Goal: Task Accomplishment & Management: Use online tool/utility

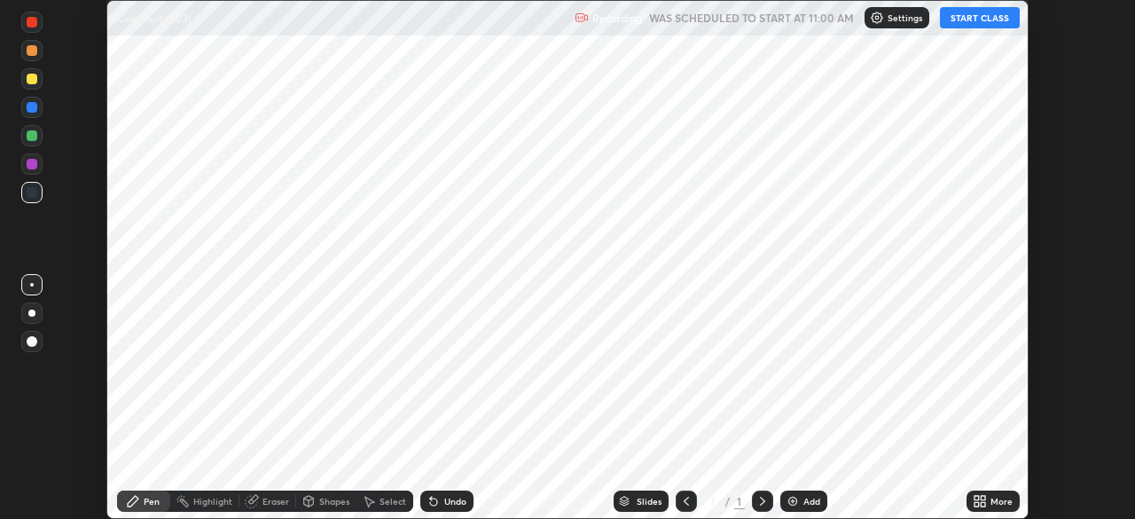
scroll to position [519, 1134]
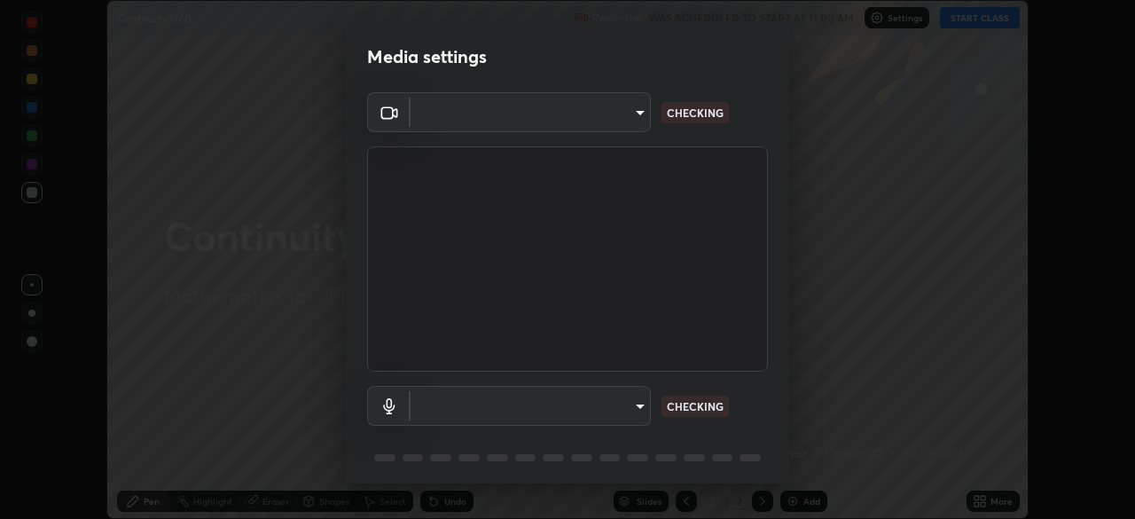
type input "b06fa8ff9ac4ffb7a92976e327235824ae8e01cfa839dbeb6f48655f2a6a4ac4"
click at [594, 406] on body "Erase all Continuity (1/2) Recording WAS SCHEDULED TO START AT 11:00 AM Setting…" at bounding box center [567, 259] width 1135 height 519
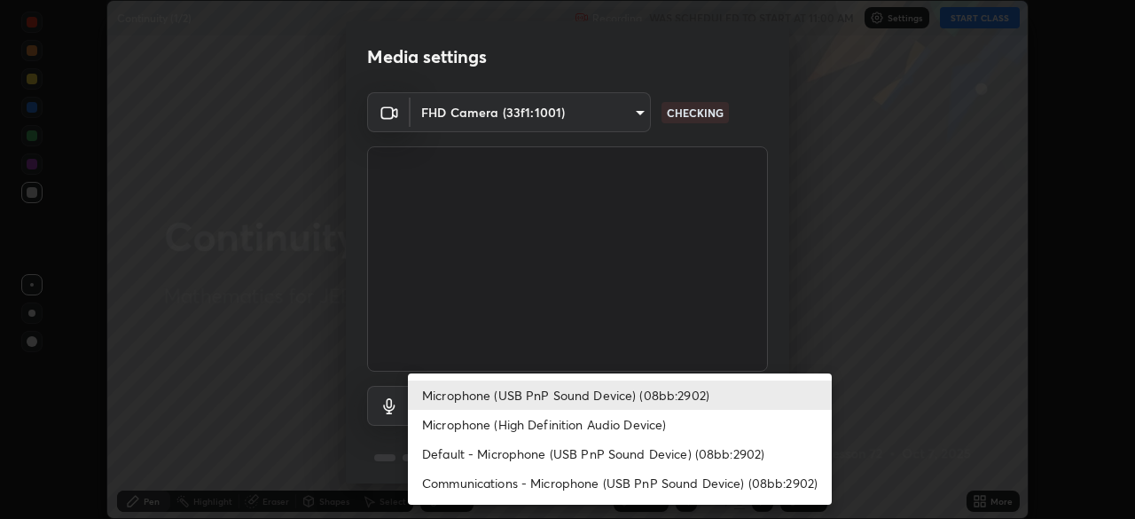
click at [578, 397] on li "Microphone (USB PnP Sound Device) (08bb:2902)" at bounding box center [620, 394] width 424 height 29
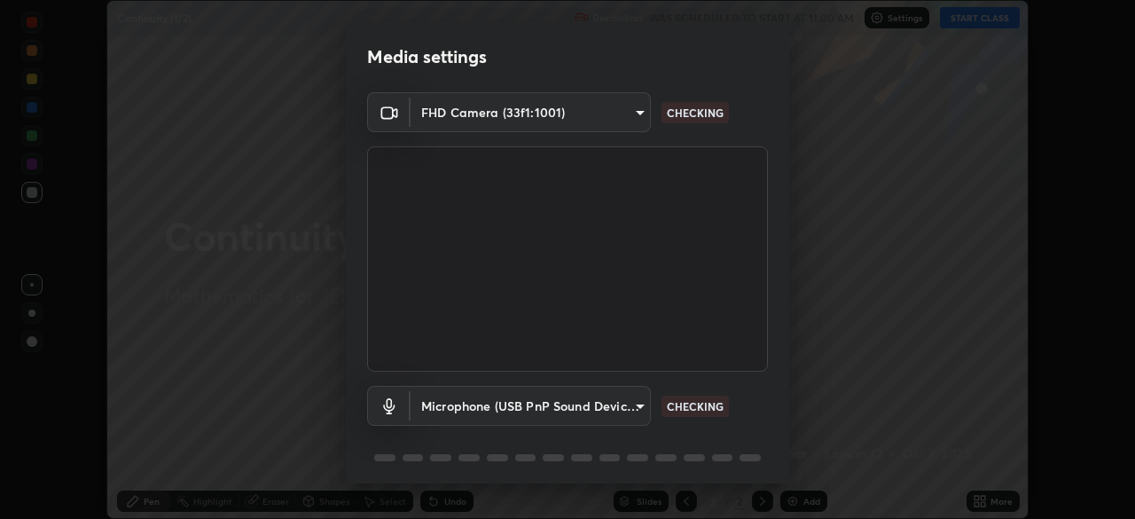
click at [584, 410] on body "Erase all Continuity (1/2) Recording WAS SCHEDULED TO START AT 11:00 AM Setting…" at bounding box center [567, 259] width 1135 height 519
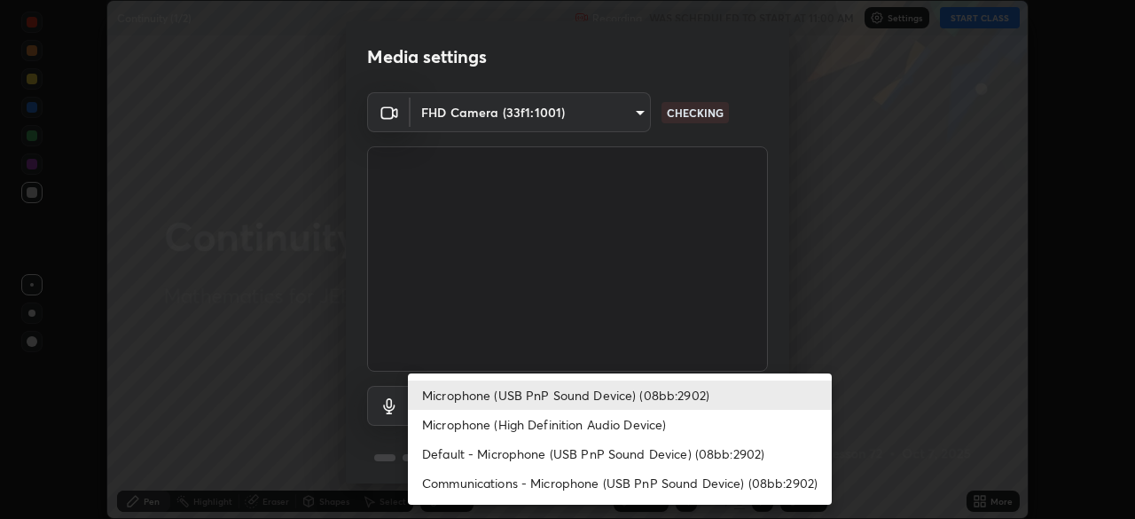
click at [581, 434] on li "Microphone (High Definition Audio Device)" at bounding box center [620, 424] width 424 height 29
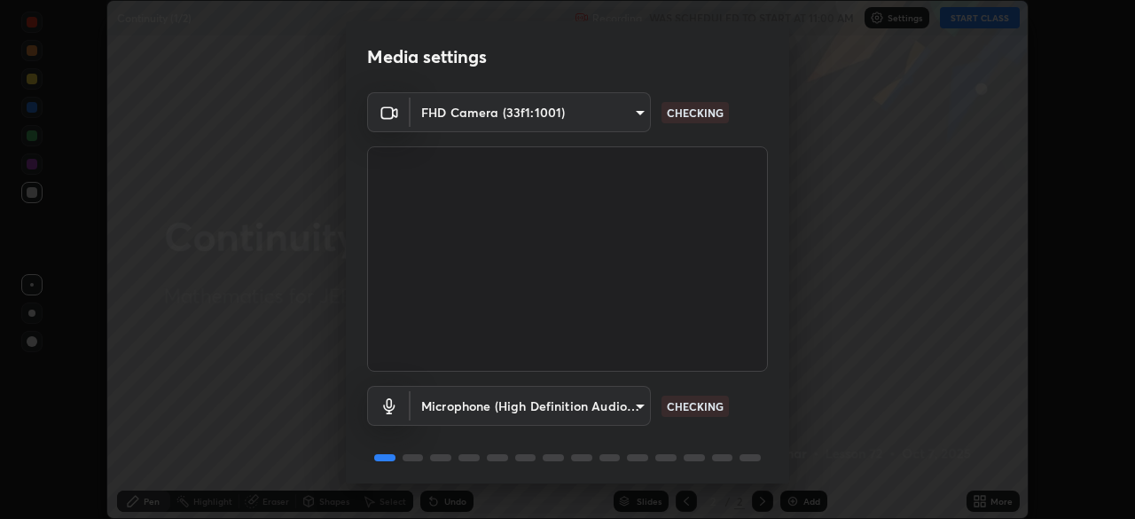
click at [583, 400] on body "Erase all Continuity (1/2) Recording WAS SCHEDULED TO START AT 11:00 AM Setting…" at bounding box center [567, 259] width 1135 height 519
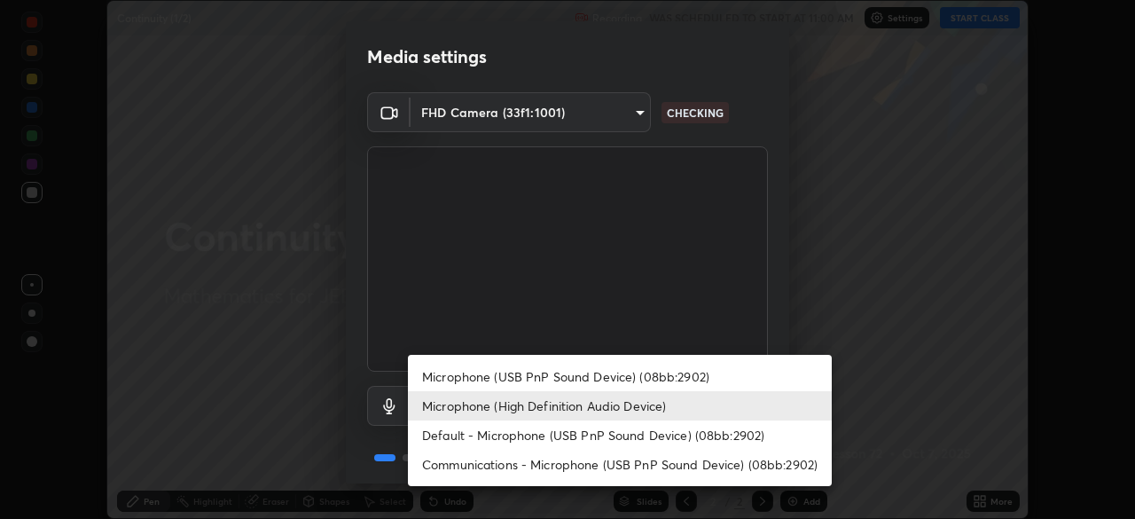
click at [582, 380] on li "Microphone (USB PnP Sound Device) (08bb:2902)" at bounding box center [620, 376] width 424 height 29
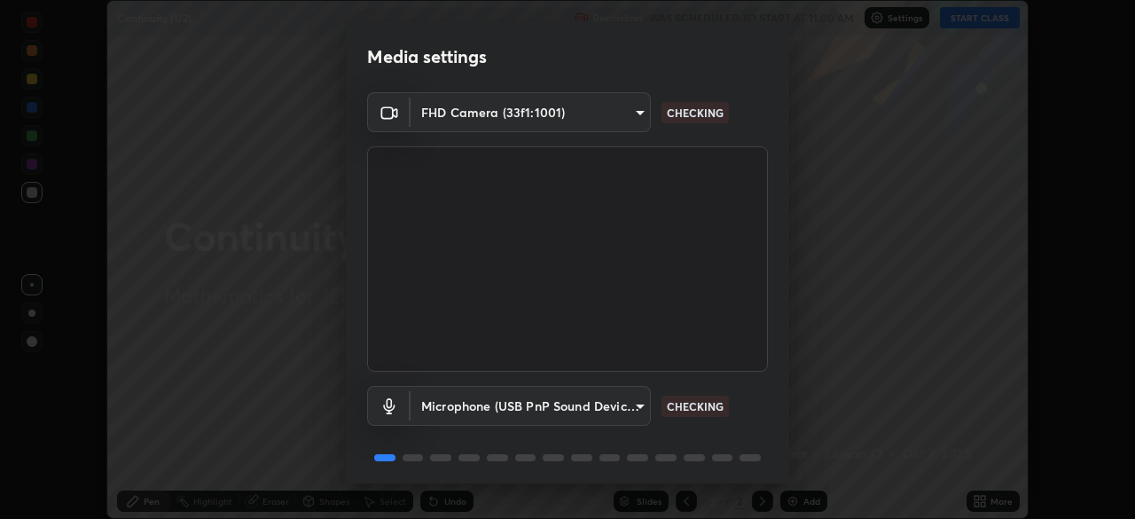
type input "748da08c81be5cec1973fe60e113b81b5cc8526e08fbeed224a9076affa9920f"
click at [611, 111] on body "Erase all Continuity (1/2) Recording WAS SCHEDULED TO START AT 11:00 AM Setting…" at bounding box center [567, 259] width 1135 height 519
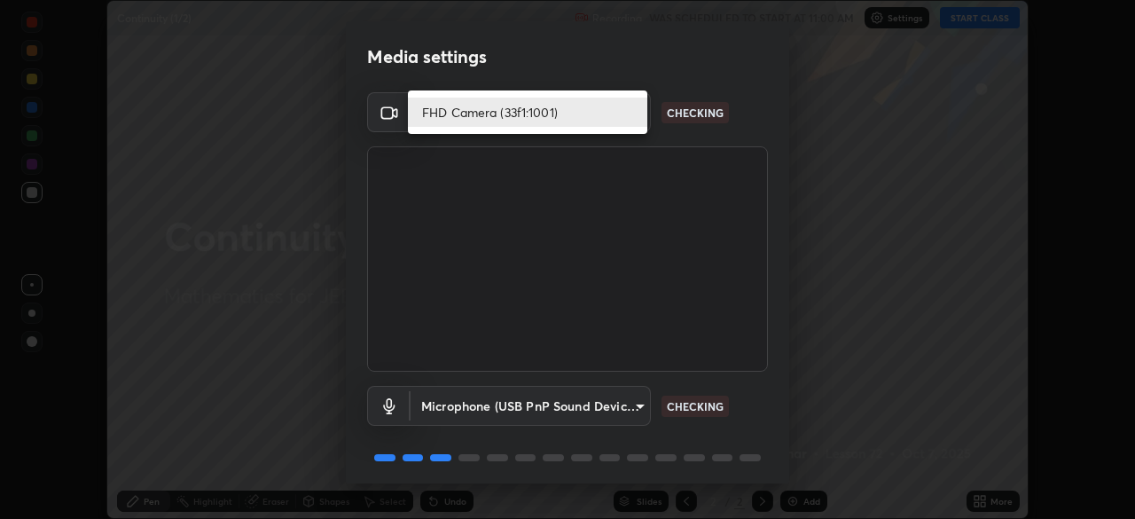
click at [593, 117] on li "FHD Camera (33f1:1001)" at bounding box center [527, 112] width 239 height 29
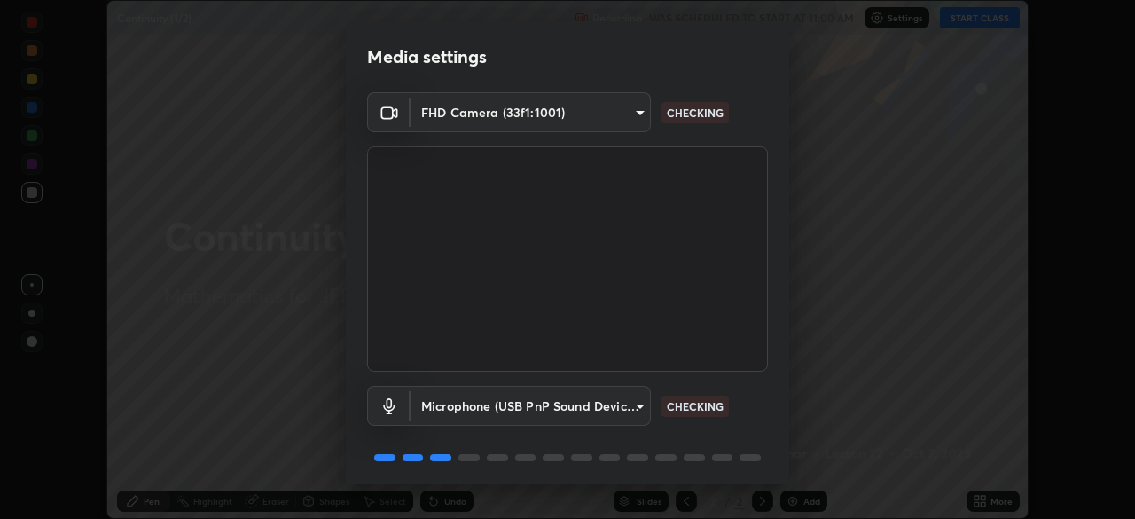
scroll to position [63, 0]
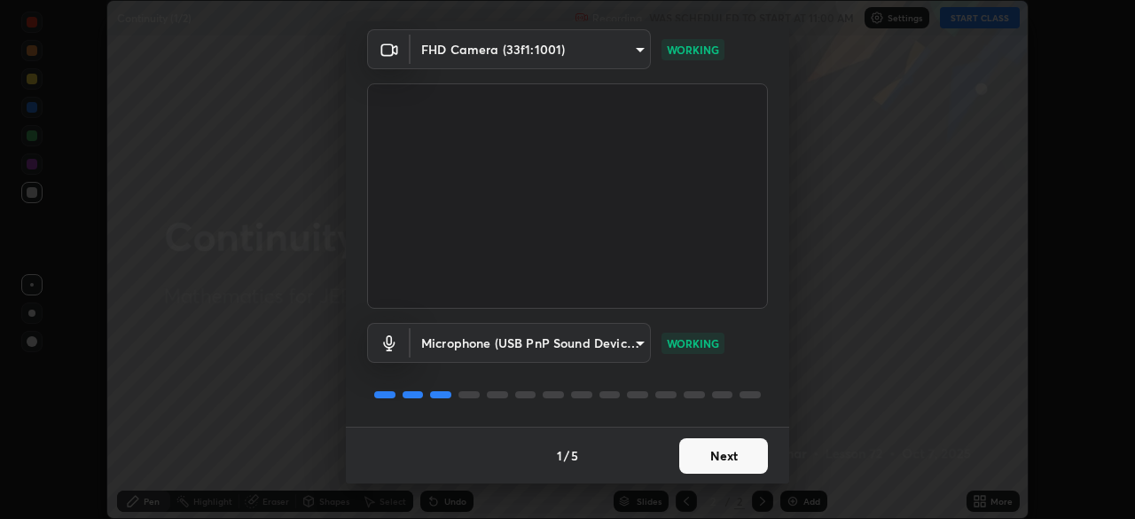
click at [716, 463] on button "Next" at bounding box center [723, 455] width 89 height 35
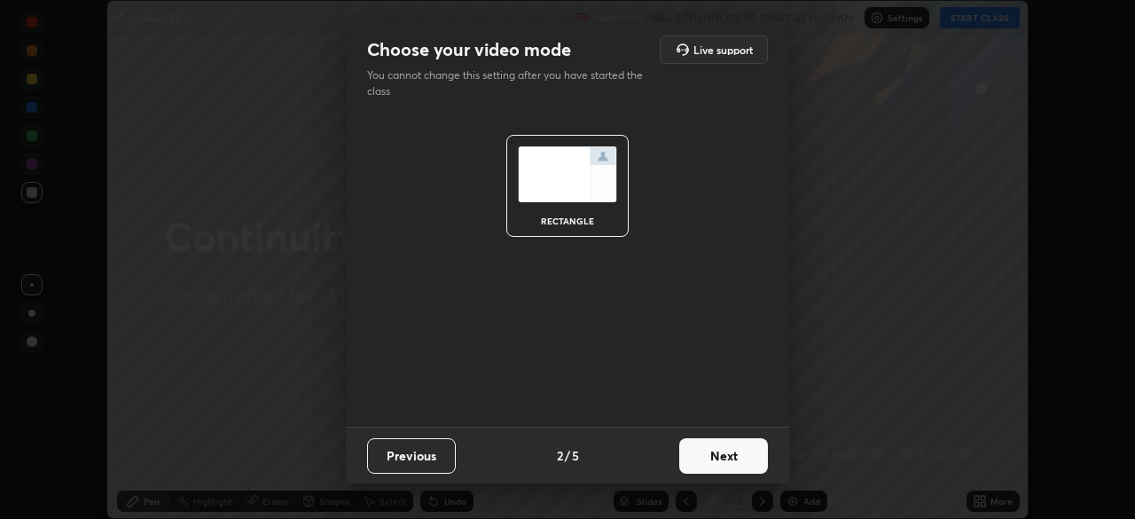
click at [733, 459] on button "Next" at bounding box center [723, 455] width 89 height 35
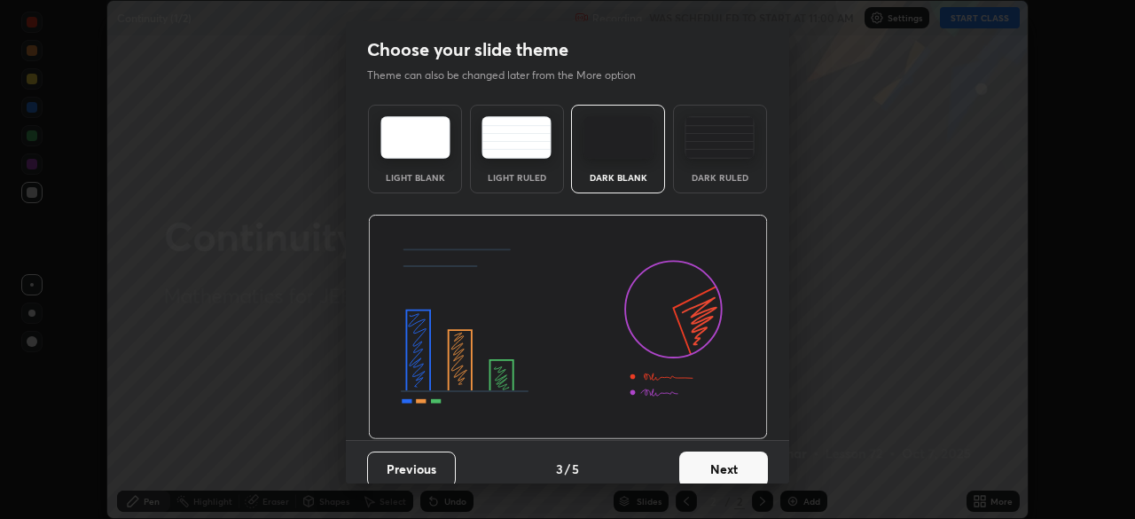
click at [743, 469] on button "Next" at bounding box center [723, 468] width 89 height 35
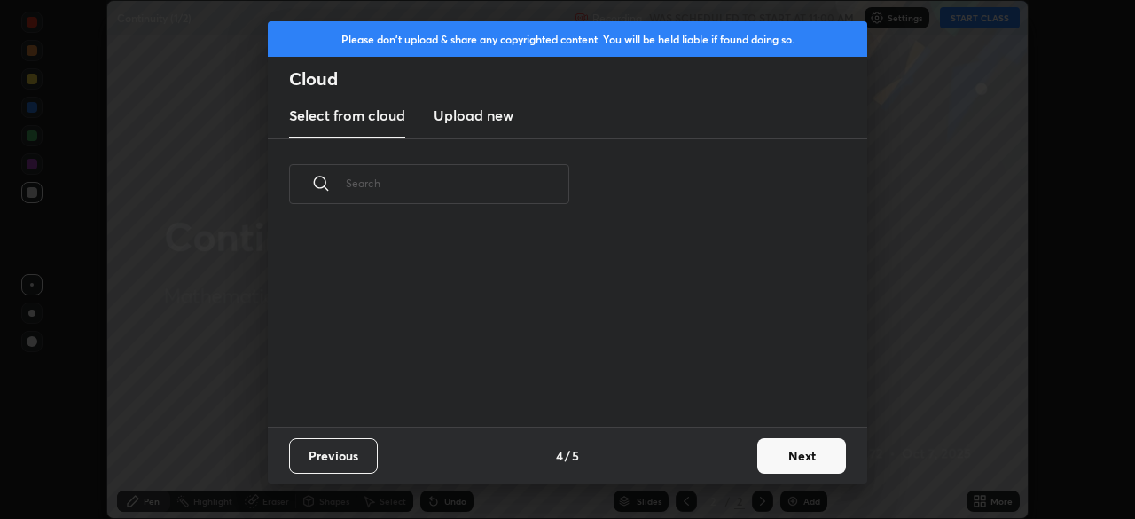
click at [803, 452] on button "Next" at bounding box center [801, 455] width 89 height 35
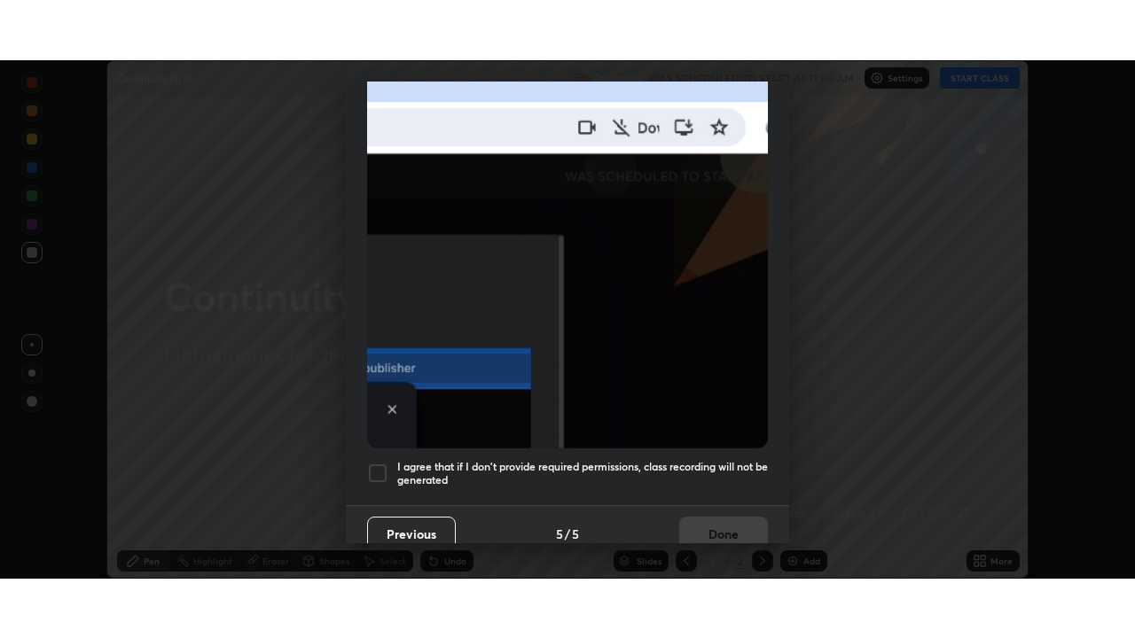
scroll to position [425, 0]
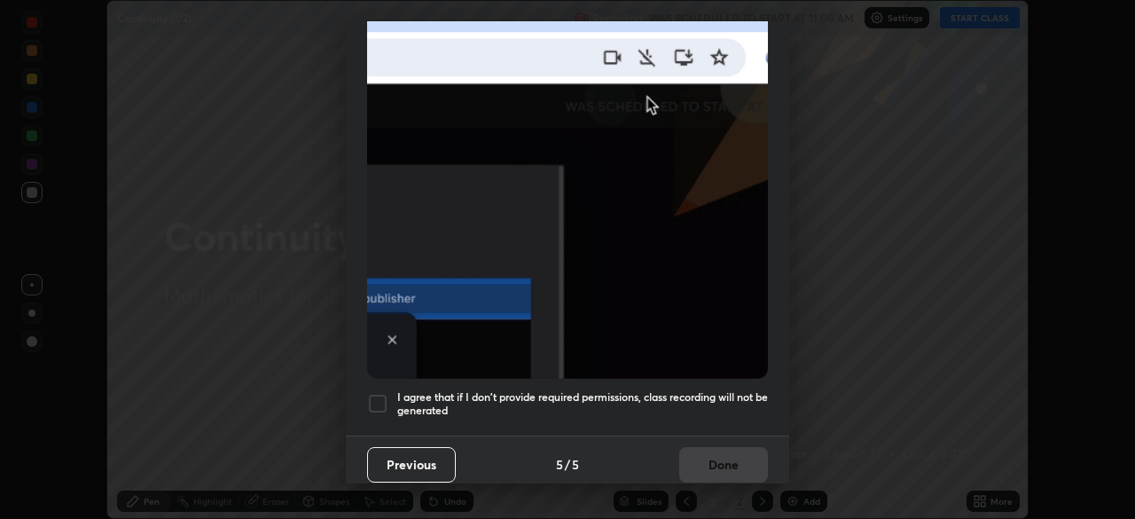
click at [372, 396] on div at bounding box center [377, 403] width 21 height 21
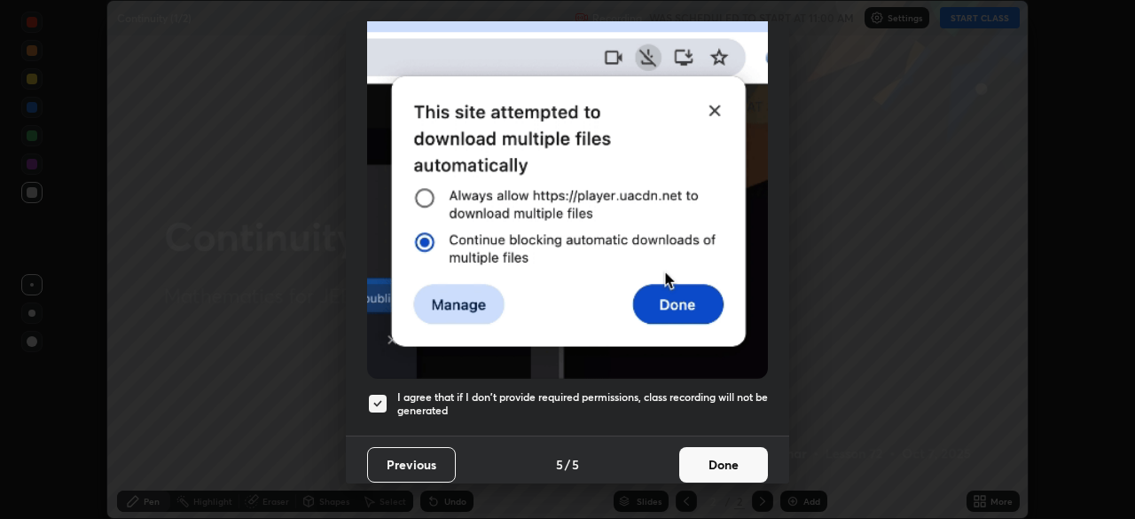
click at [689, 452] on button "Done" at bounding box center [723, 464] width 89 height 35
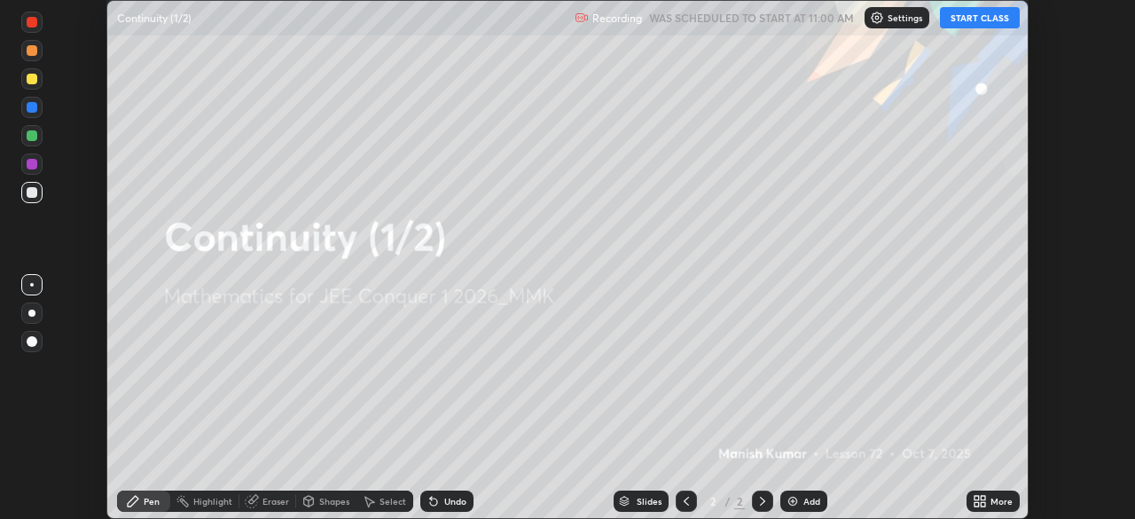
click at [988, 17] on button "START CLASS" at bounding box center [980, 17] width 80 height 21
click at [982, 497] on icon at bounding box center [982, 498] width 4 height 4
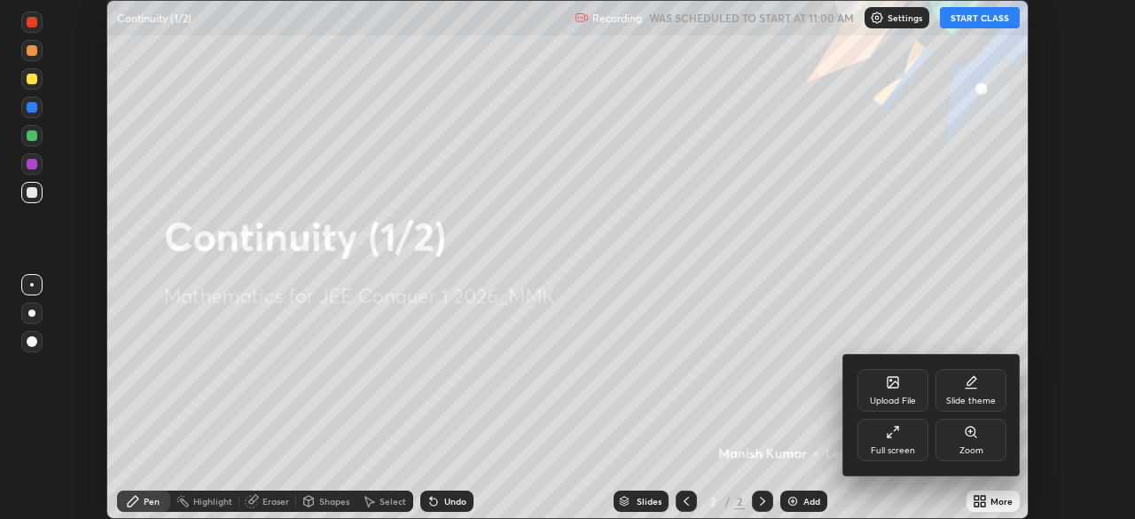
click at [901, 439] on div "Full screen" at bounding box center [892, 439] width 71 height 43
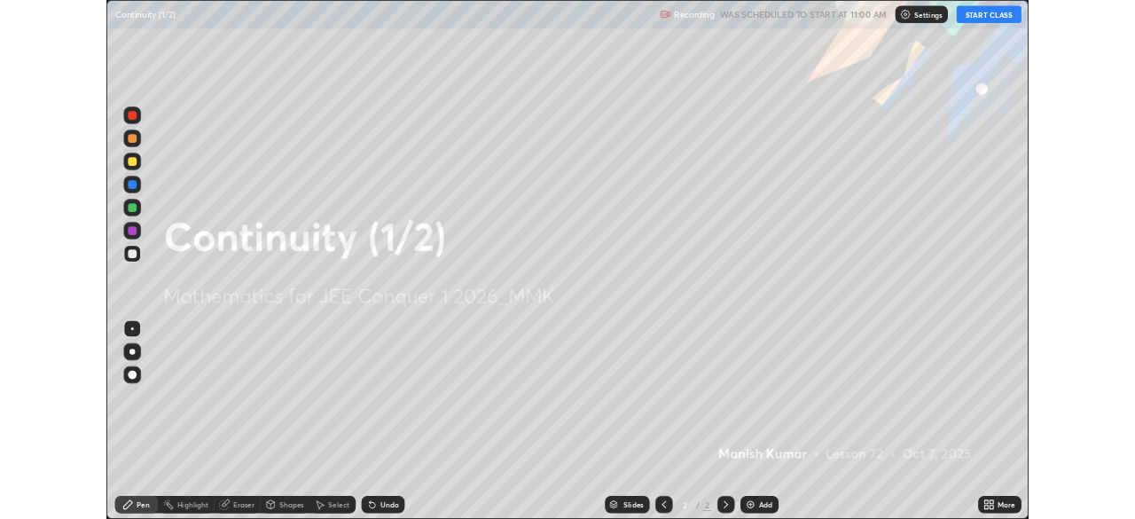
scroll to position [638, 1135]
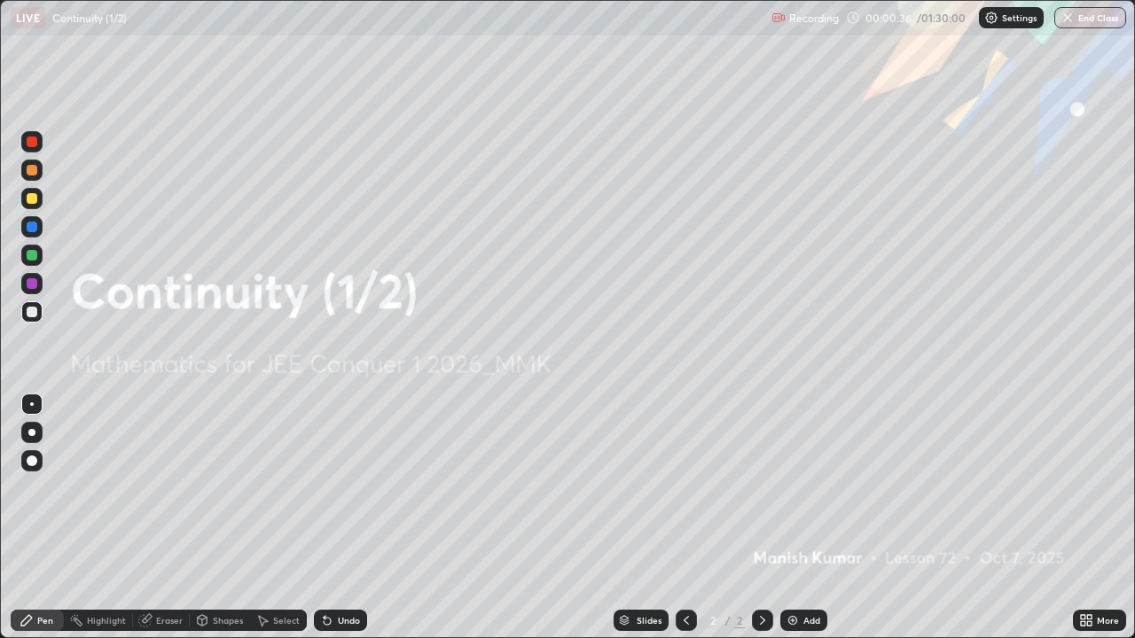
click at [793, 518] on img at bounding box center [792, 620] width 14 height 14
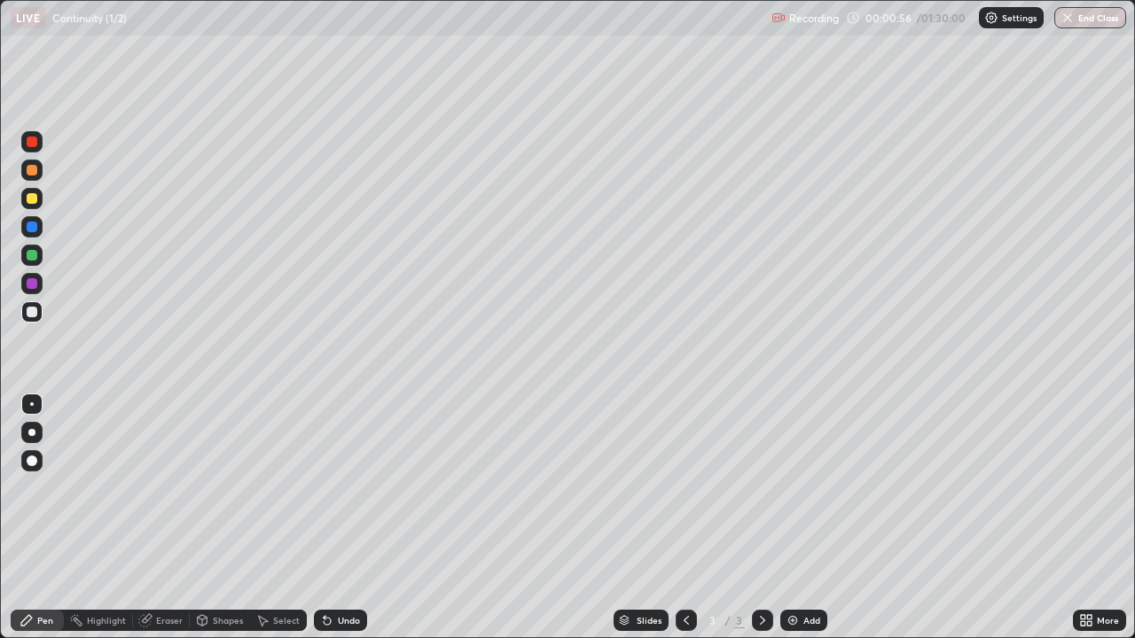
click at [30, 251] on div at bounding box center [32, 255] width 11 height 11
click at [31, 202] on div at bounding box center [32, 198] width 11 height 11
click at [32, 281] on div at bounding box center [32, 283] width 11 height 11
click at [168, 518] on div "Eraser" at bounding box center [161, 620] width 57 height 21
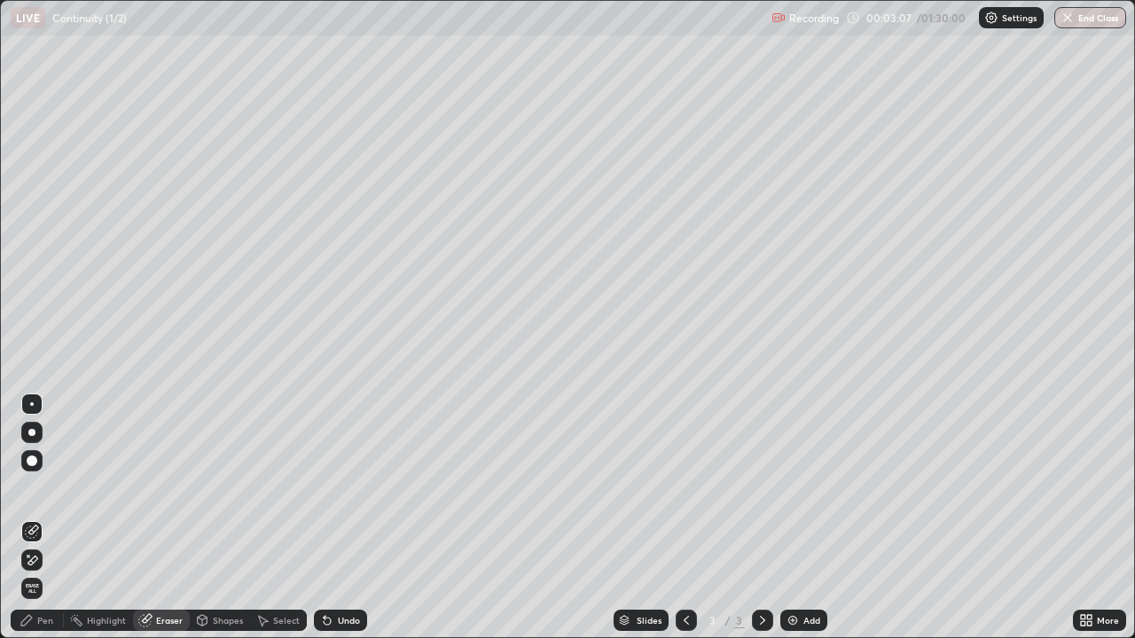
click at [44, 518] on div "Pen" at bounding box center [45, 620] width 16 height 9
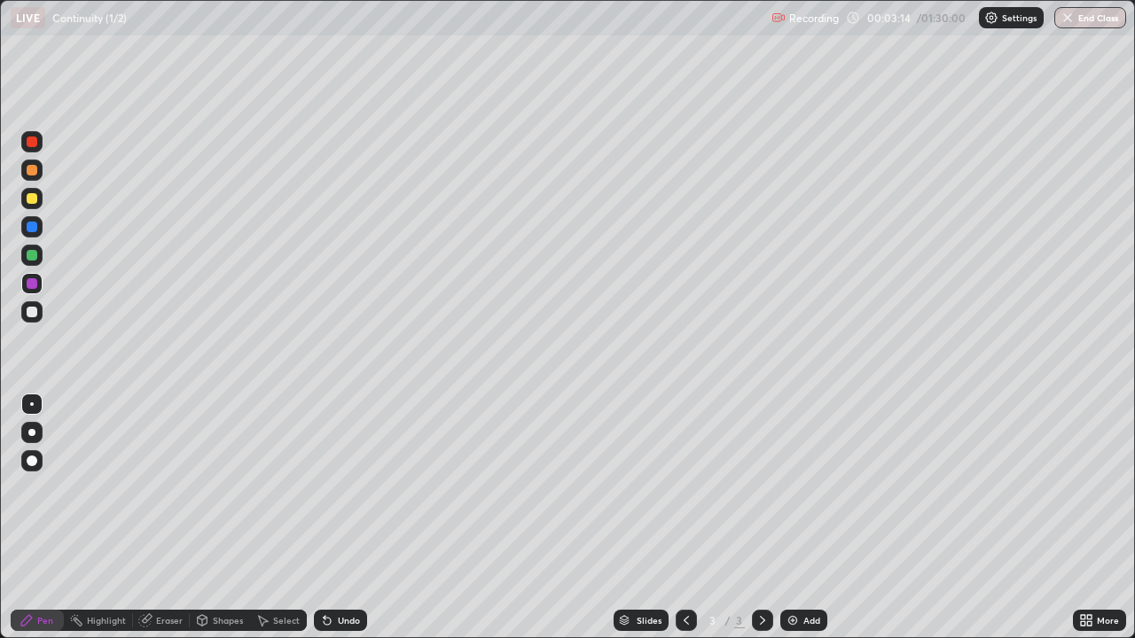
click at [1089, 518] on icon at bounding box center [1089, 623] width 4 height 4
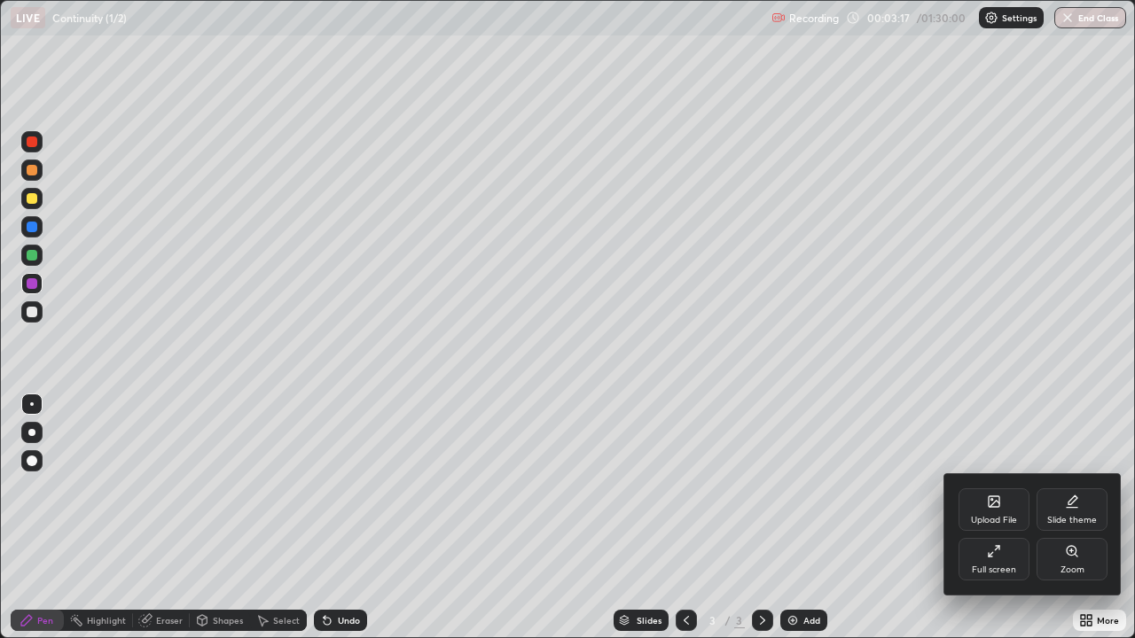
click at [994, 518] on div "Full screen" at bounding box center [994, 570] width 44 height 9
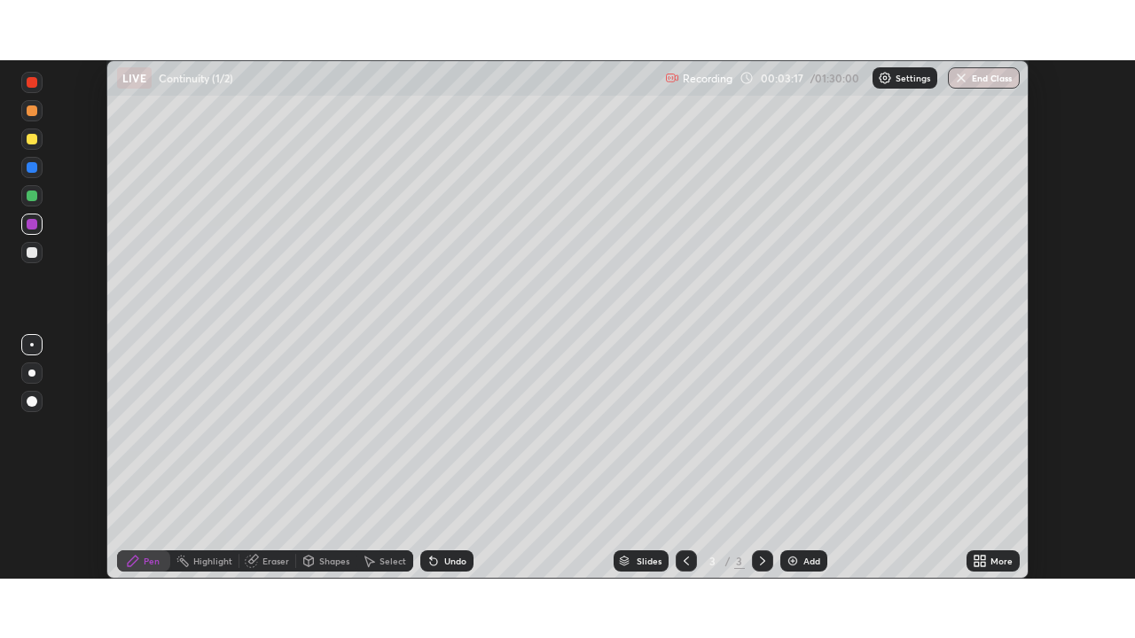
scroll to position [88129, 87513]
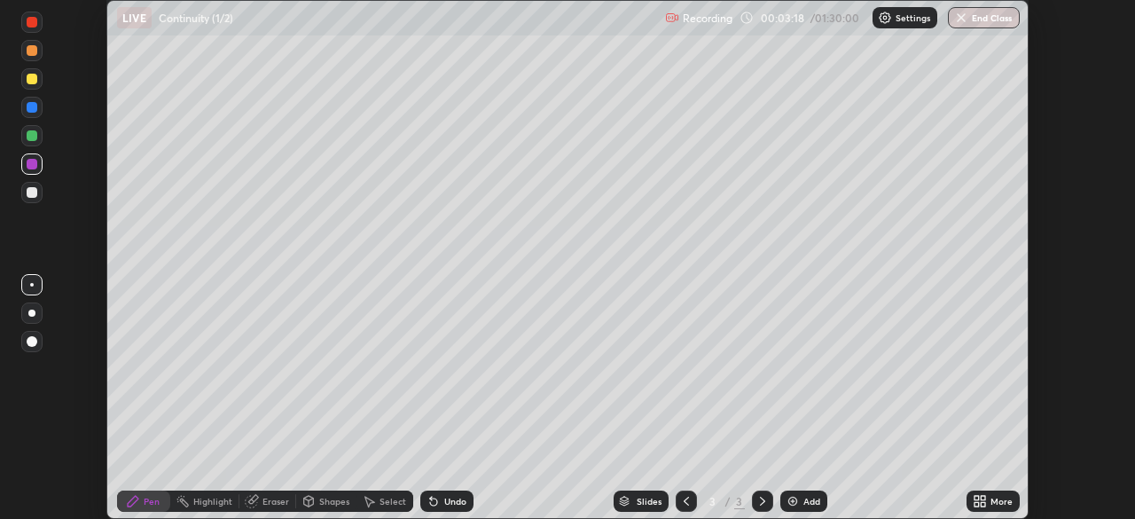
click at [982, 497] on icon at bounding box center [982, 498] width 4 height 4
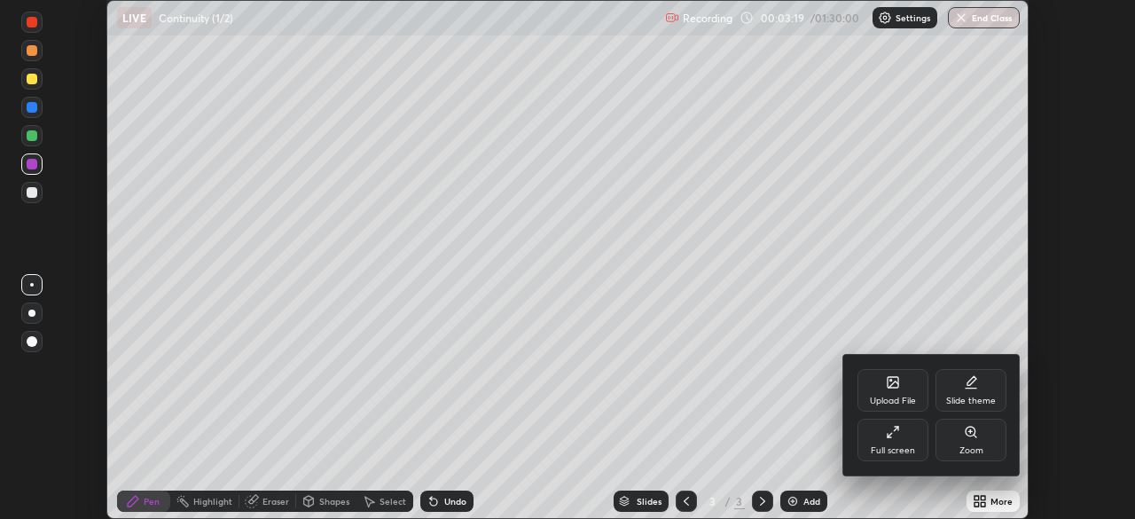
click at [907, 441] on div "Full screen" at bounding box center [892, 439] width 71 height 43
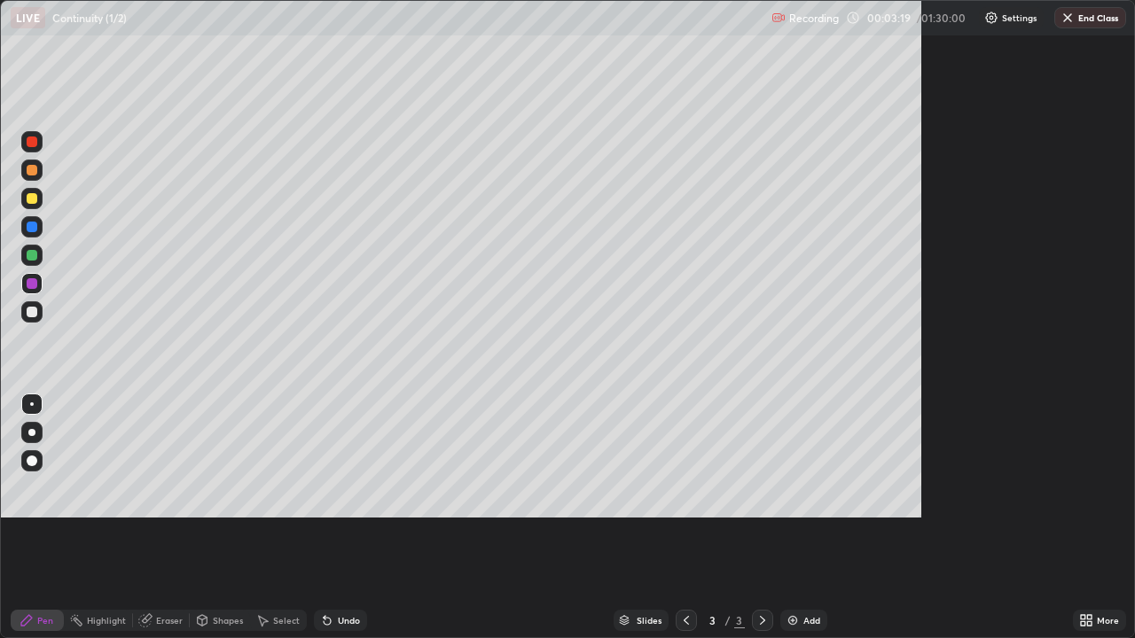
scroll to position [638, 1135]
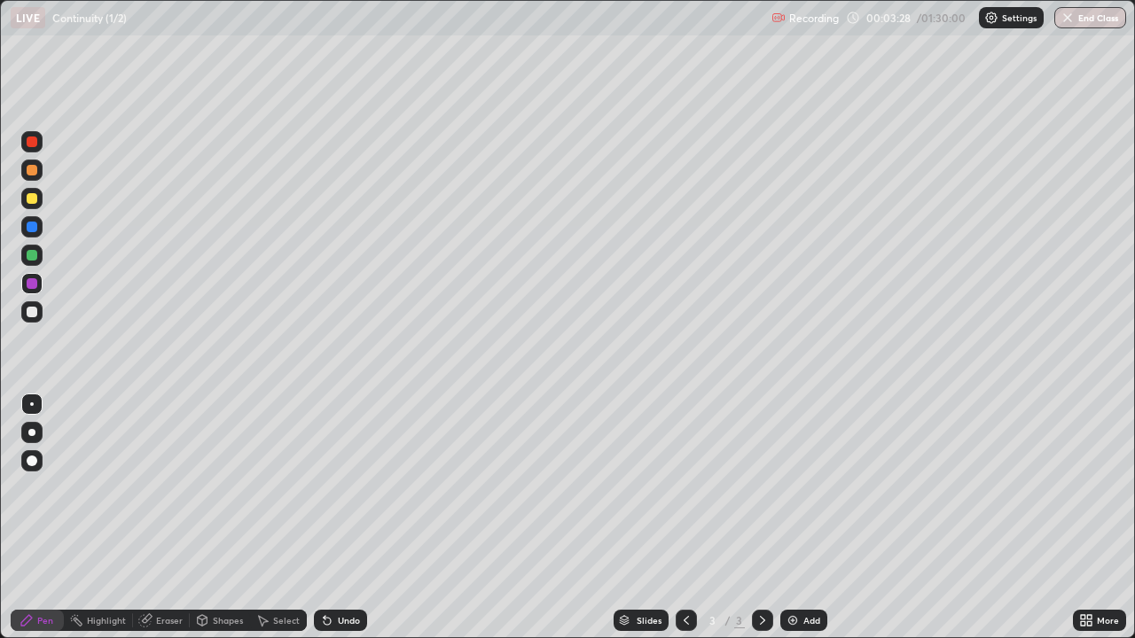
click at [166, 518] on div "Eraser" at bounding box center [169, 620] width 27 height 9
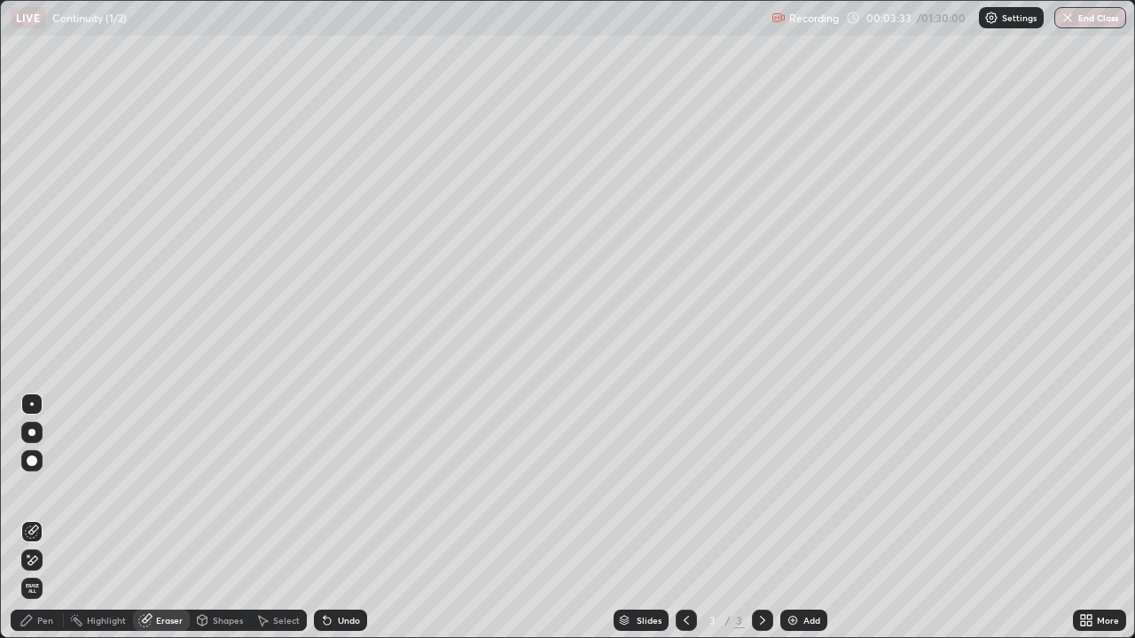
click at [36, 518] on div "Pen" at bounding box center [37, 620] width 53 height 21
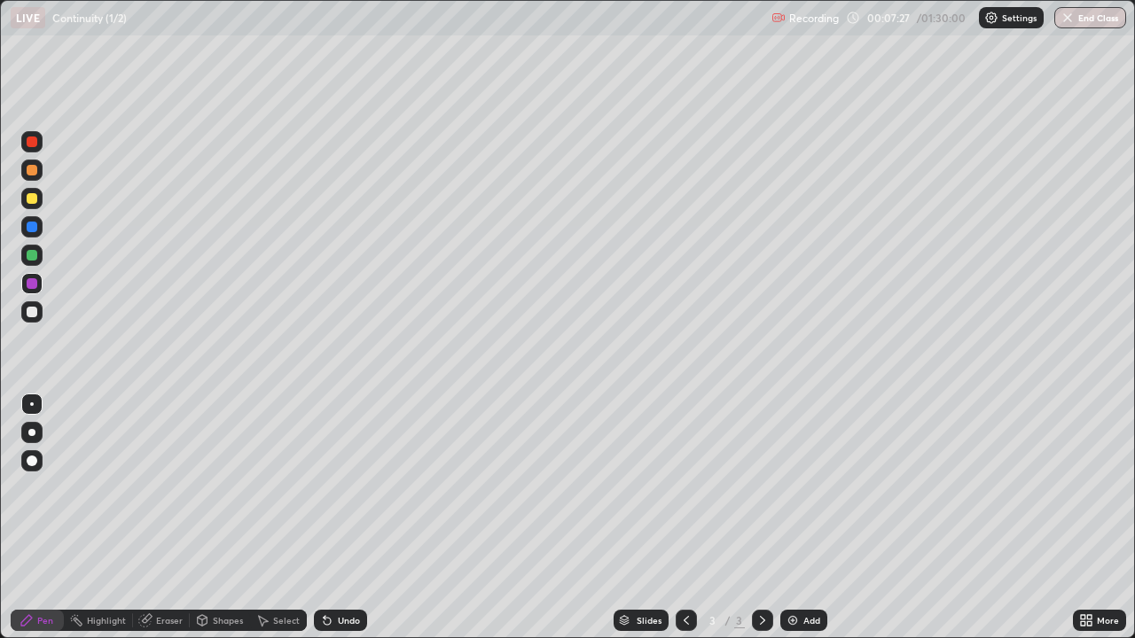
click at [797, 518] on img at bounding box center [792, 620] width 14 height 14
click at [798, 518] on div "Add" at bounding box center [803, 620] width 47 height 21
click at [32, 310] on div at bounding box center [32, 312] width 11 height 11
click at [161, 518] on div "Eraser" at bounding box center [169, 620] width 27 height 9
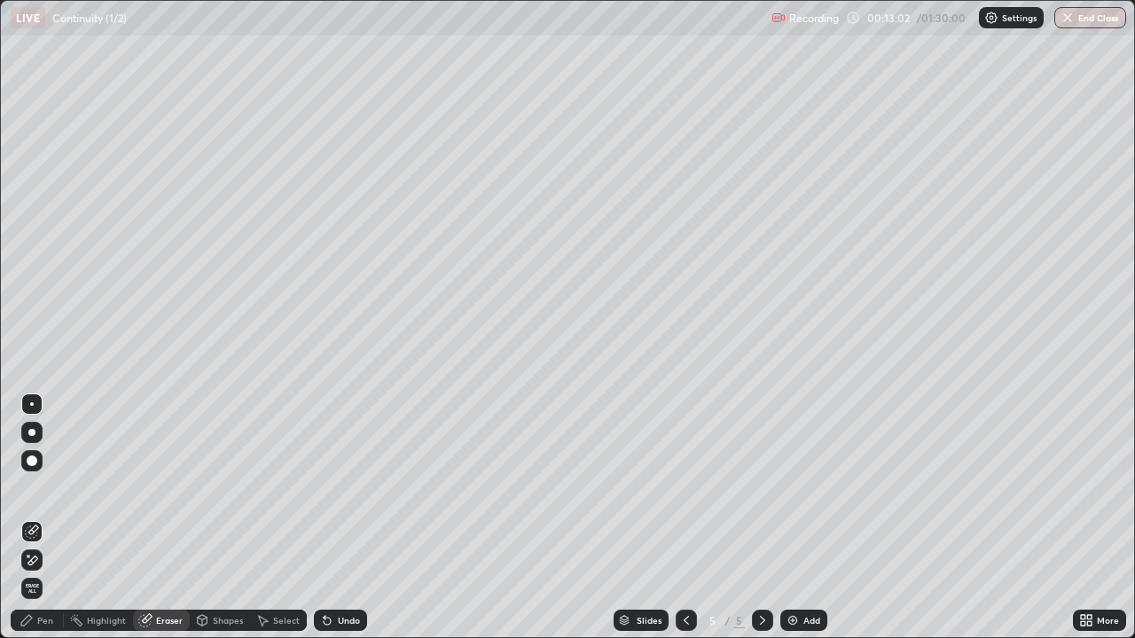
click at [45, 518] on div "Pen" at bounding box center [45, 620] width 16 height 9
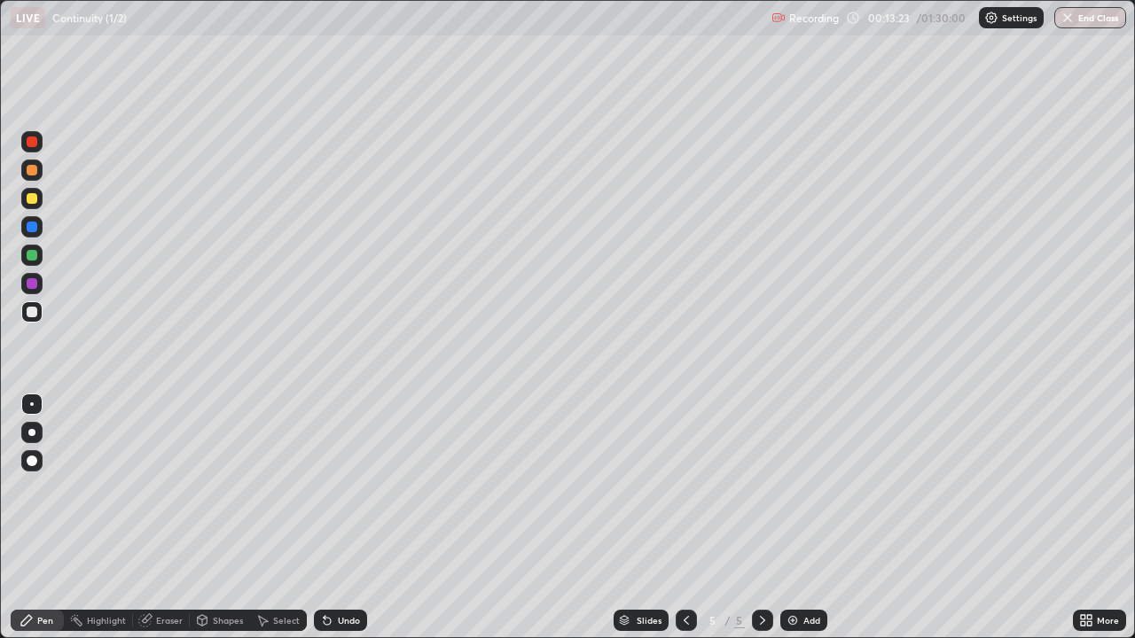
click at [162, 518] on div "Eraser" at bounding box center [169, 620] width 27 height 9
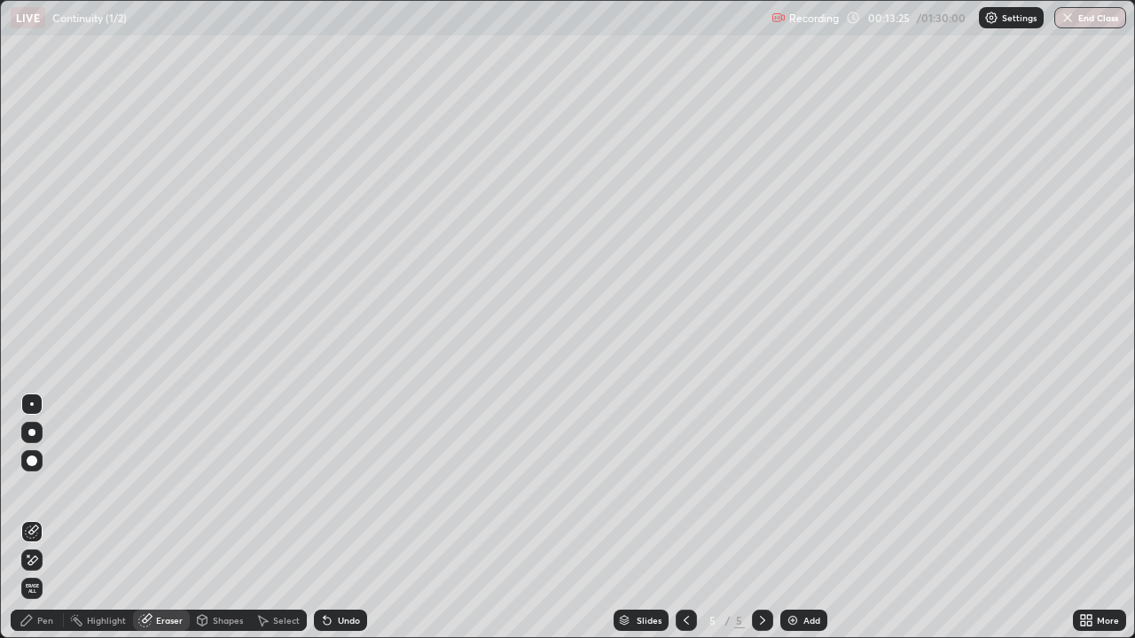
click at [46, 518] on div "Pen" at bounding box center [45, 620] width 16 height 9
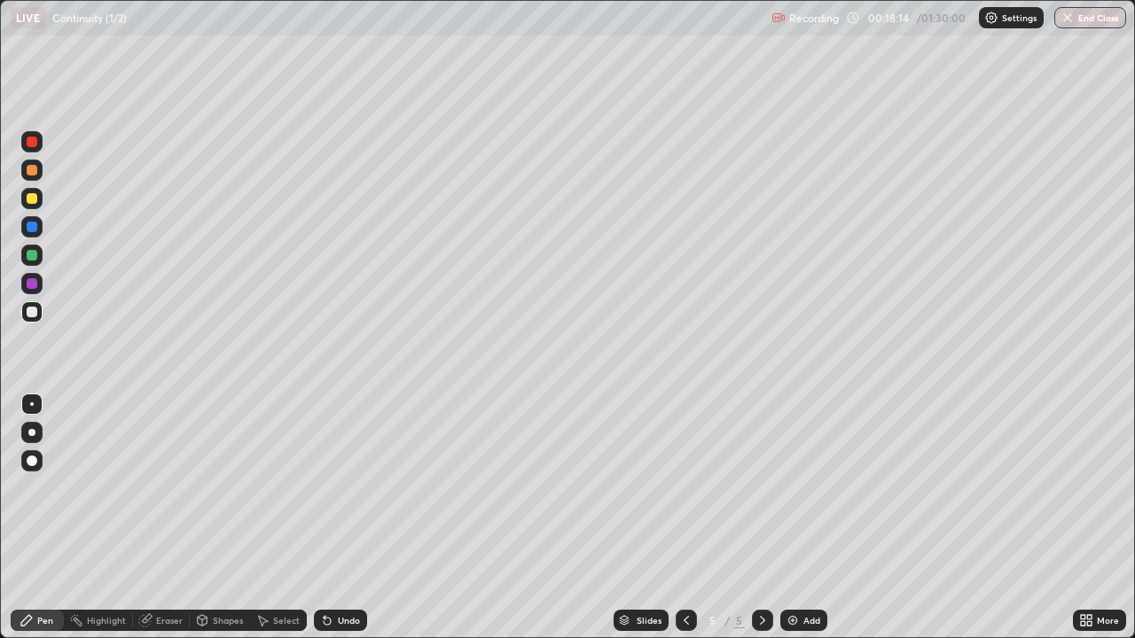
click at [803, 518] on div "Add" at bounding box center [811, 620] width 17 height 9
click at [796, 518] on img at bounding box center [792, 620] width 14 height 14
click at [167, 518] on div "Eraser" at bounding box center [169, 620] width 27 height 9
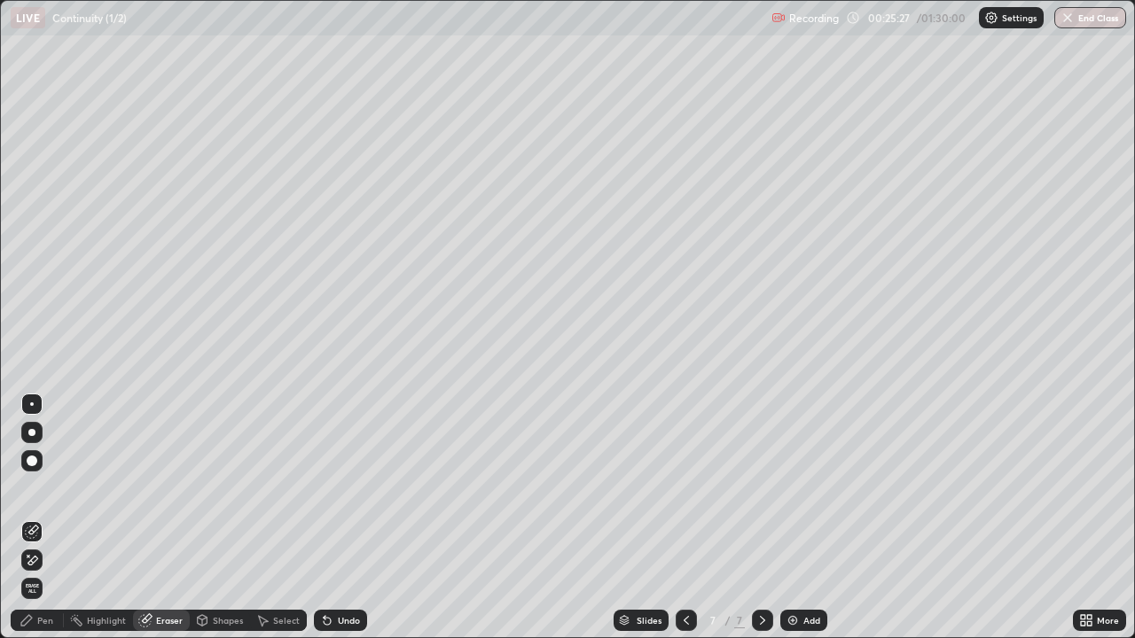
click at [42, 518] on div "Pen" at bounding box center [45, 620] width 16 height 9
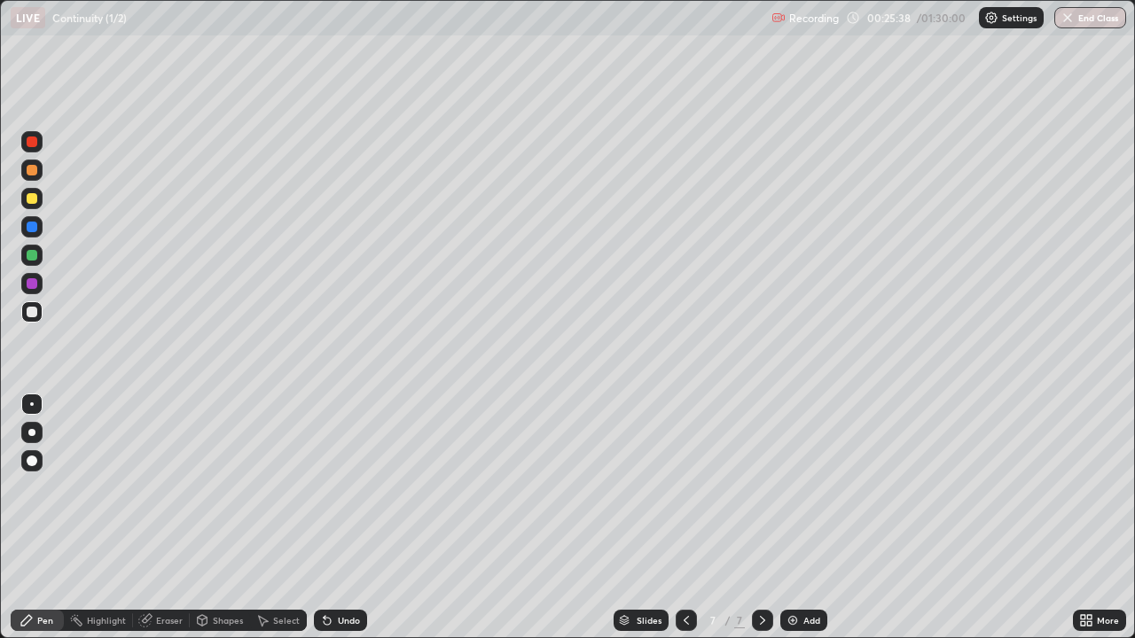
click at [162, 518] on div "Eraser" at bounding box center [161, 620] width 57 height 21
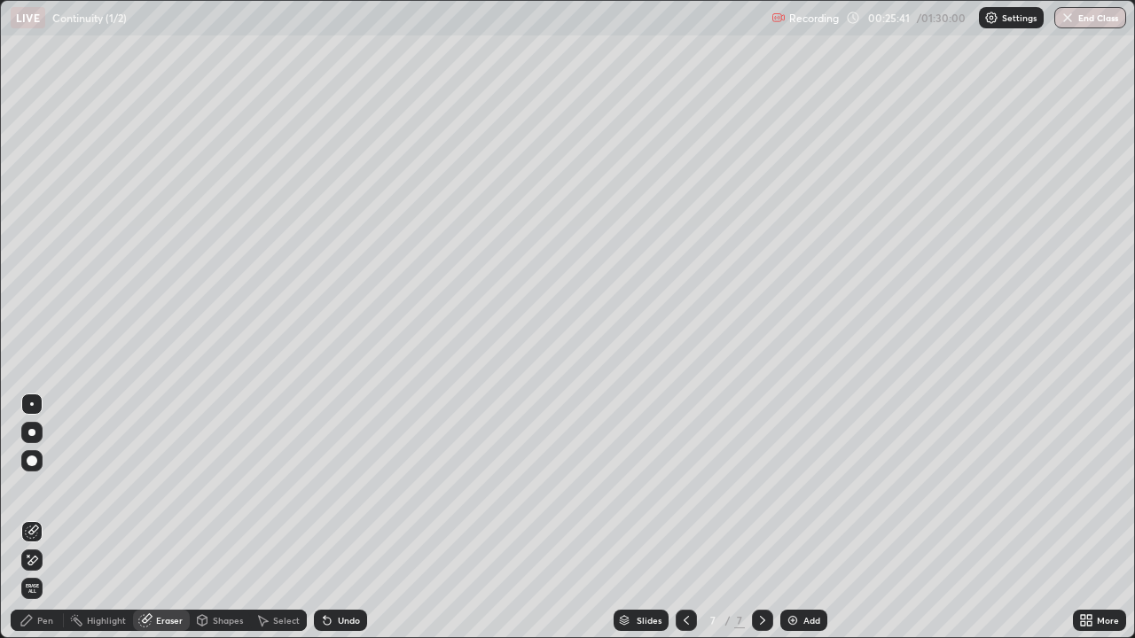
click at [45, 518] on div "Pen" at bounding box center [45, 620] width 16 height 9
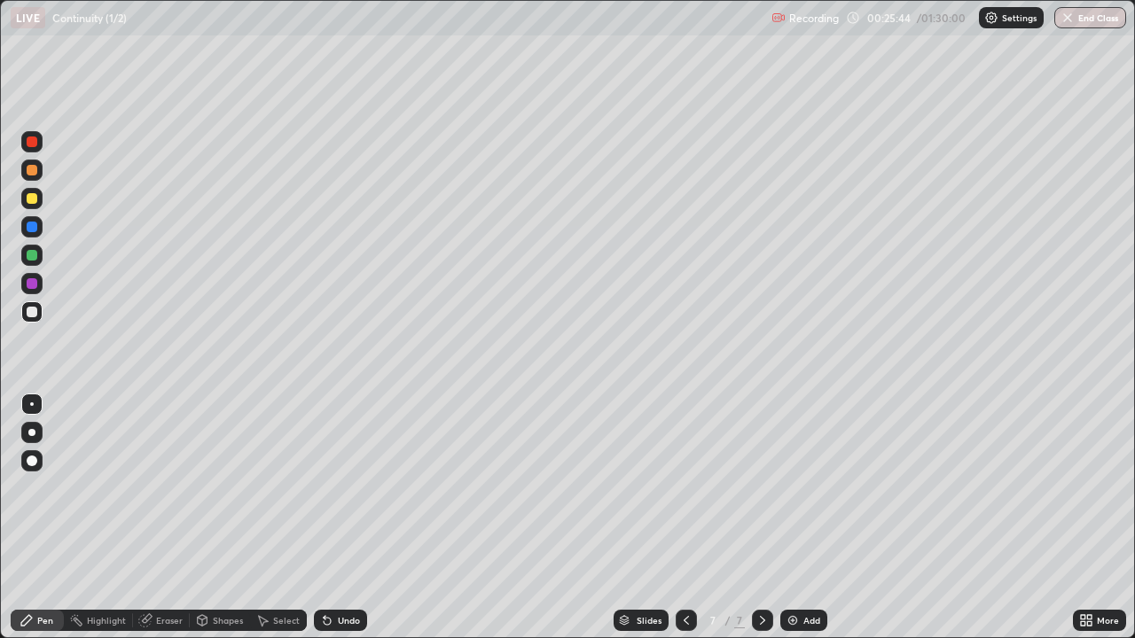
click at [160, 518] on div "Eraser" at bounding box center [169, 620] width 27 height 9
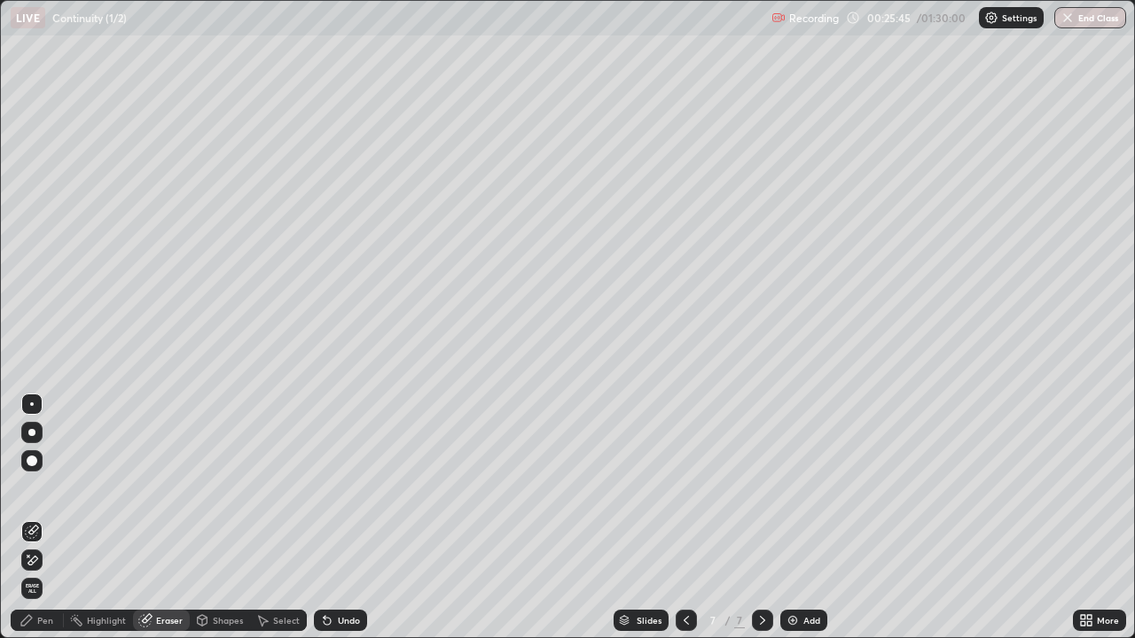
click at [36, 518] on div "Pen" at bounding box center [37, 620] width 53 height 21
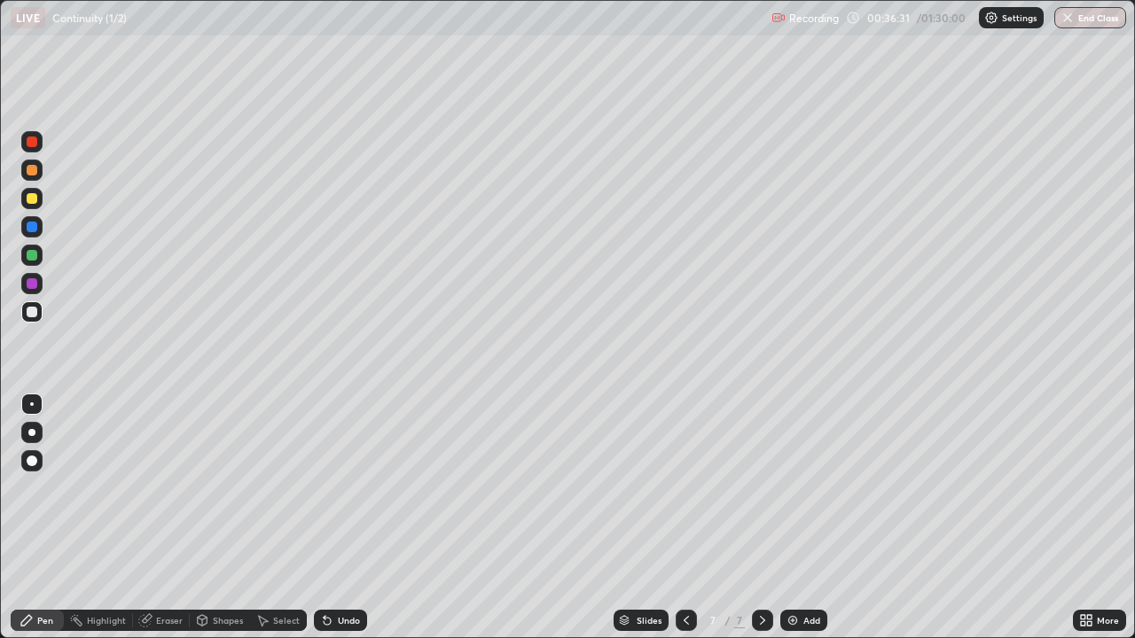
click at [797, 518] on img at bounding box center [792, 620] width 14 height 14
click at [158, 518] on div "Eraser" at bounding box center [169, 620] width 27 height 9
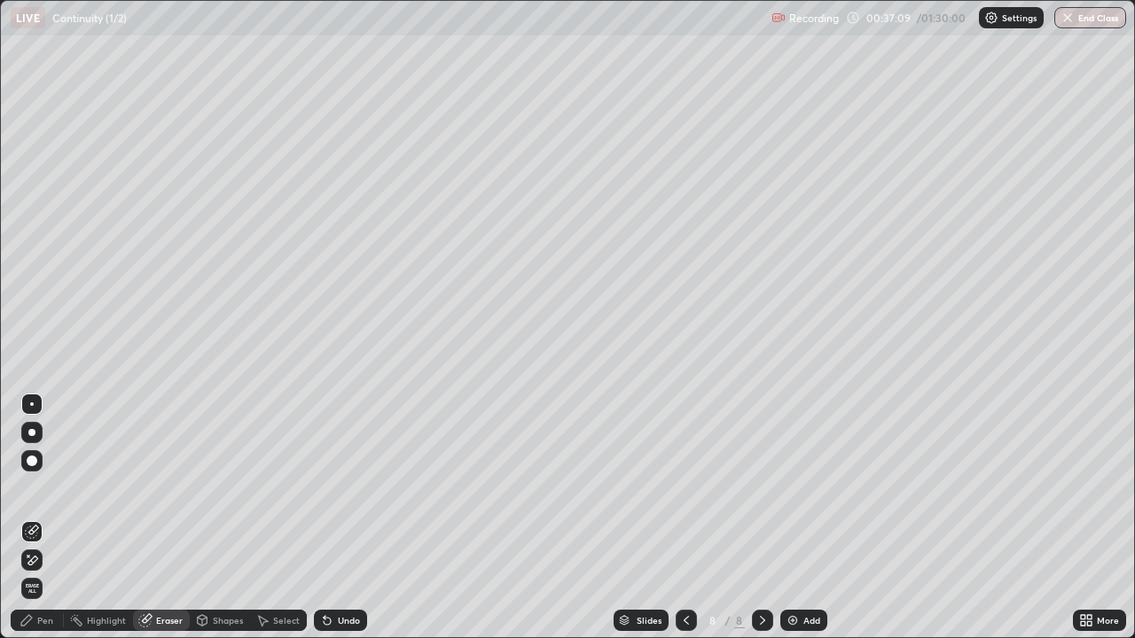
click at [37, 518] on div "Pen" at bounding box center [45, 620] width 16 height 9
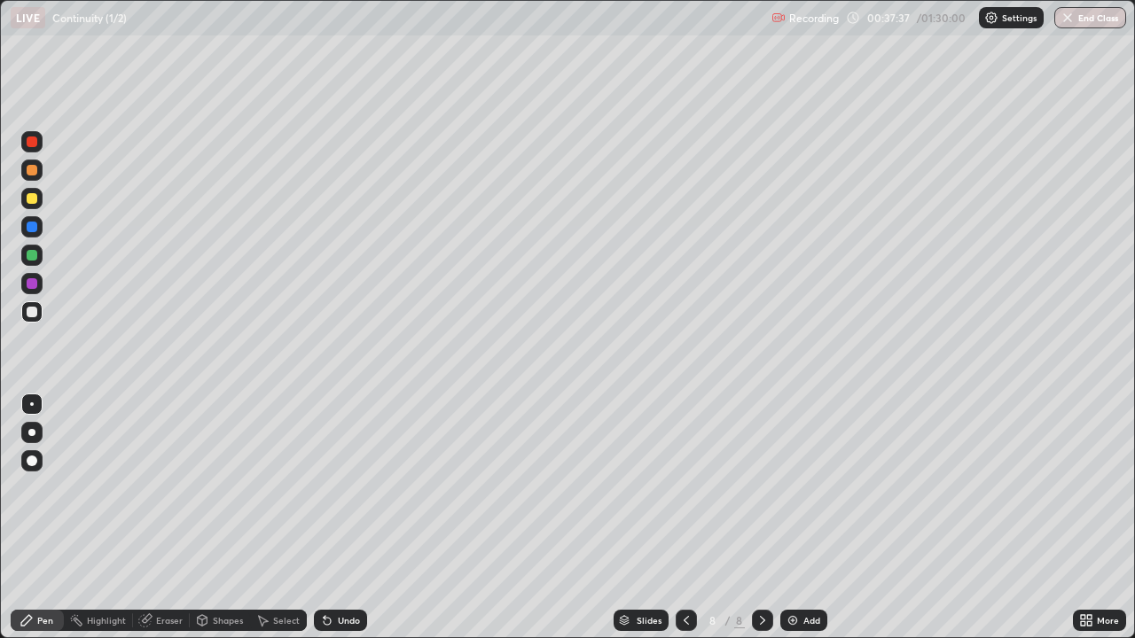
click at [156, 518] on div "Eraser" at bounding box center [161, 620] width 57 height 21
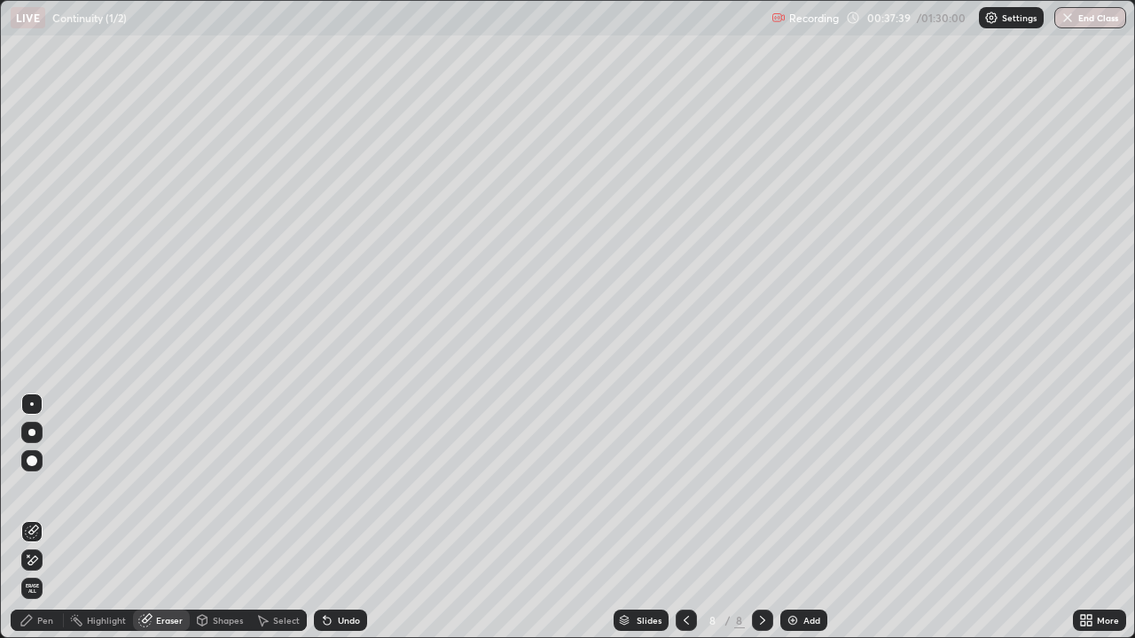
click at [46, 518] on div "Pen" at bounding box center [45, 620] width 16 height 9
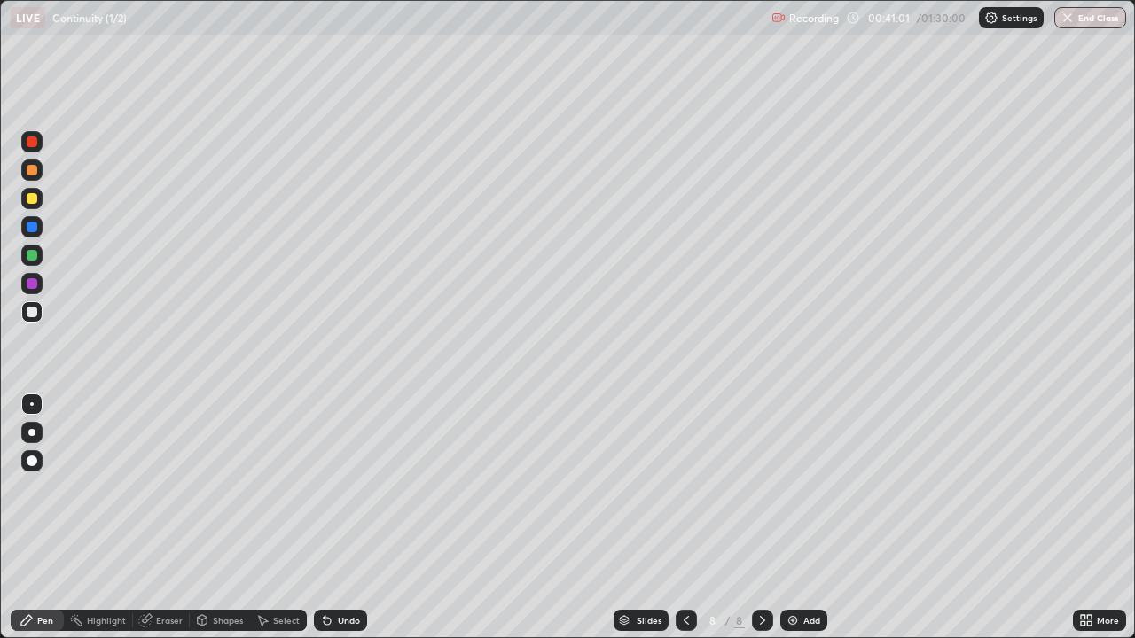
click at [35, 256] on div at bounding box center [32, 255] width 11 height 11
click at [153, 518] on div "Eraser" at bounding box center [161, 620] width 57 height 21
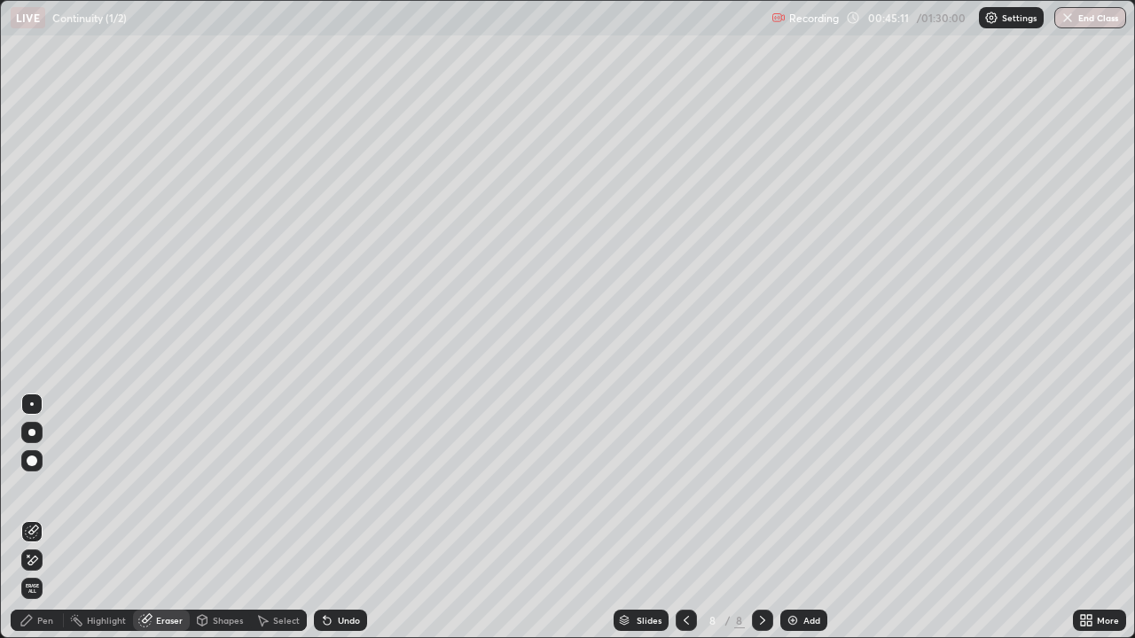
click at [45, 518] on div "Pen" at bounding box center [45, 620] width 16 height 9
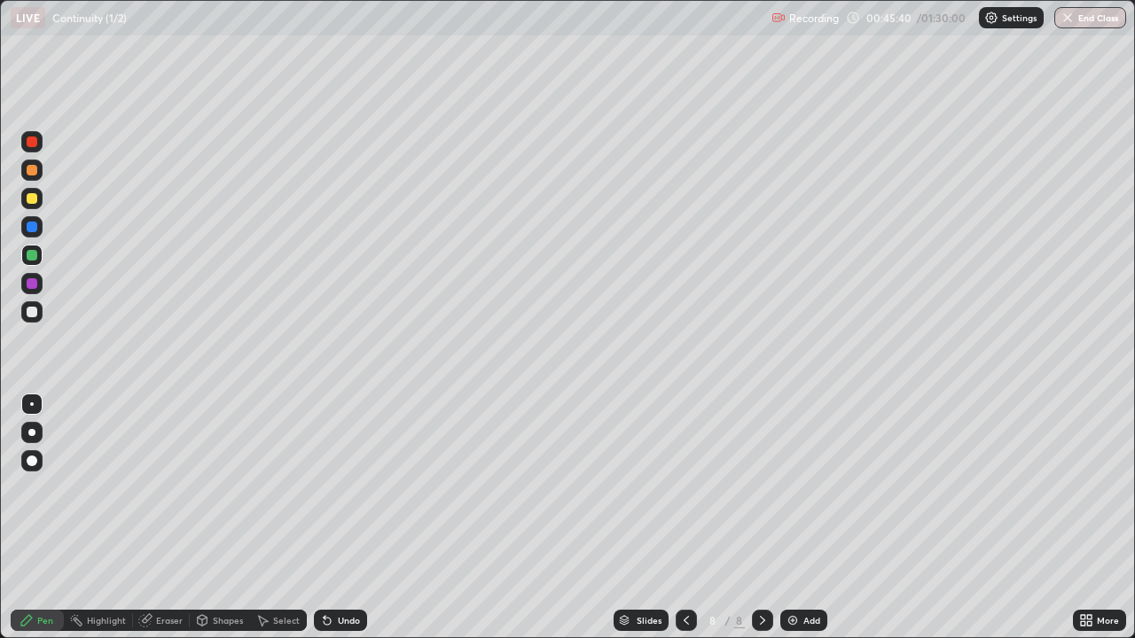
click at [796, 518] on div "Add" at bounding box center [803, 620] width 47 height 21
click at [683, 518] on icon at bounding box center [685, 620] width 5 height 9
click at [761, 518] on icon at bounding box center [762, 620] width 14 height 14
click at [799, 518] on div "Add" at bounding box center [803, 620] width 47 height 21
click at [794, 518] on img at bounding box center [792, 620] width 14 height 14
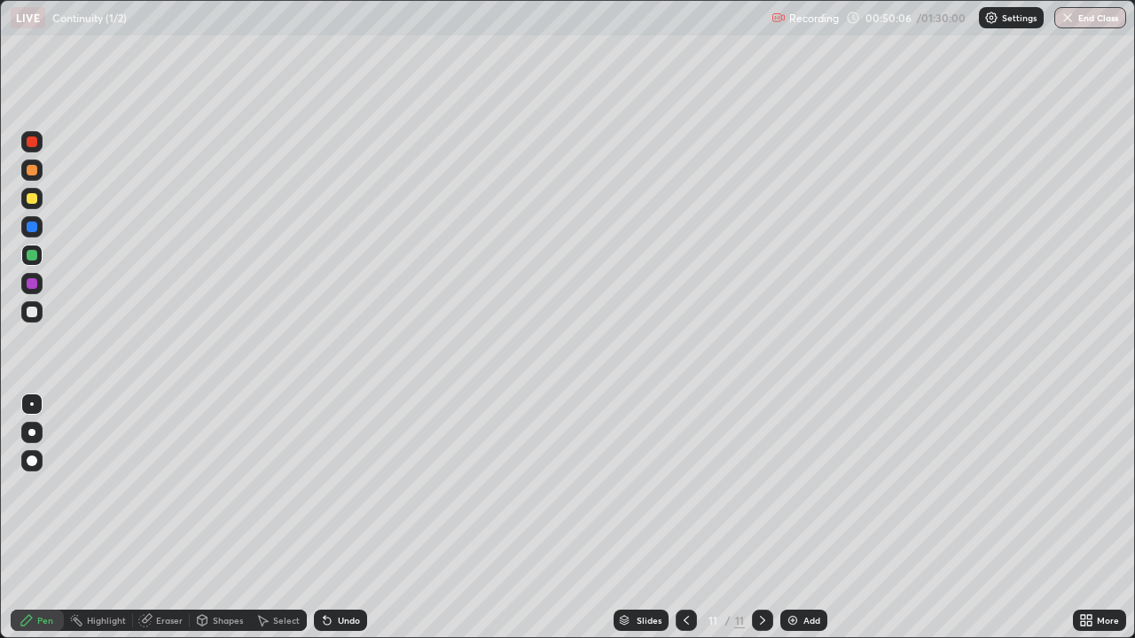
click at [35, 284] on div at bounding box center [32, 283] width 11 height 11
click at [156, 518] on div "Eraser" at bounding box center [161, 620] width 57 height 21
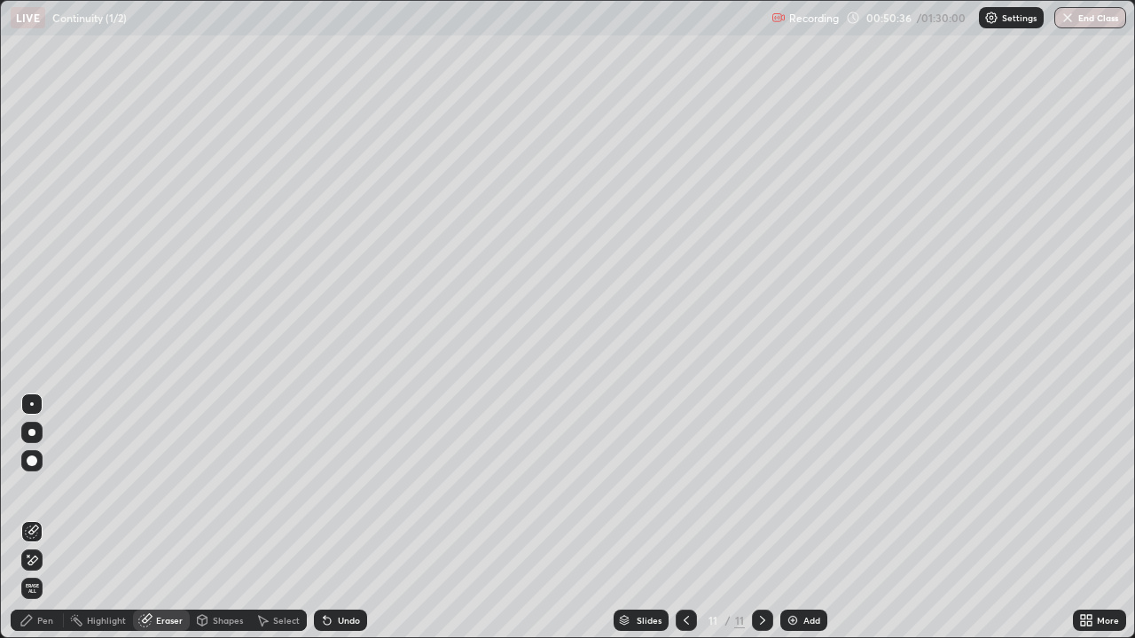
click at [41, 518] on div "Pen" at bounding box center [45, 620] width 16 height 9
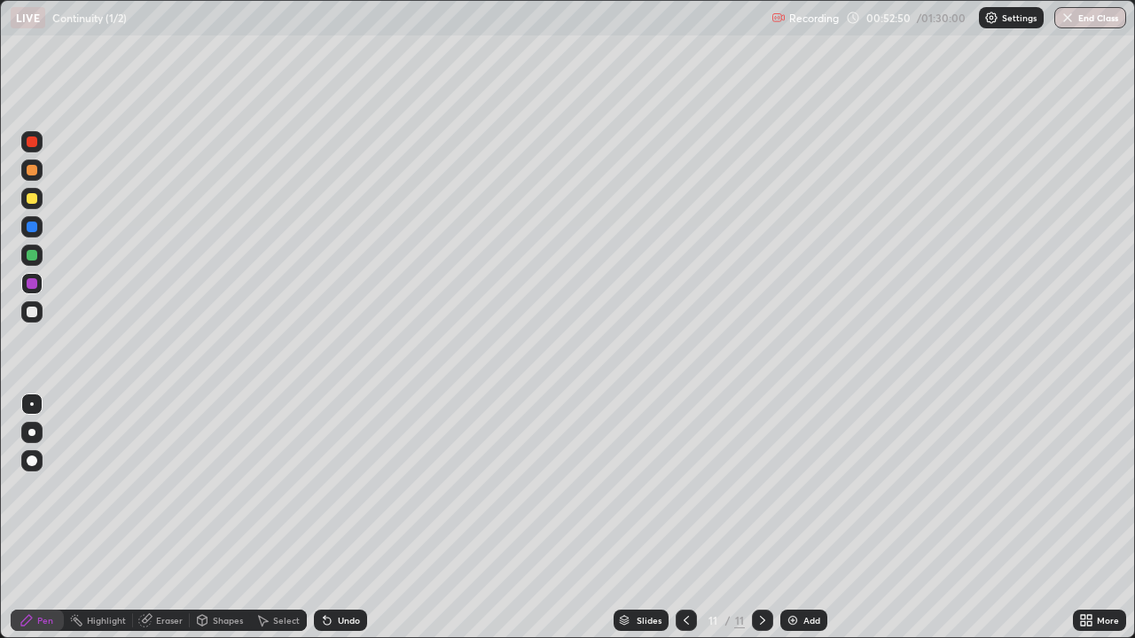
click at [32, 255] on div at bounding box center [32, 255] width 11 height 11
click at [35, 198] on div at bounding box center [32, 198] width 11 height 11
click at [32, 144] on div at bounding box center [32, 142] width 11 height 11
click at [33, 229] on div at bounding box center [32, 227] width 11 height 11
click at [35, 307] on div at bounding box center [31, 311] width 21 height 21
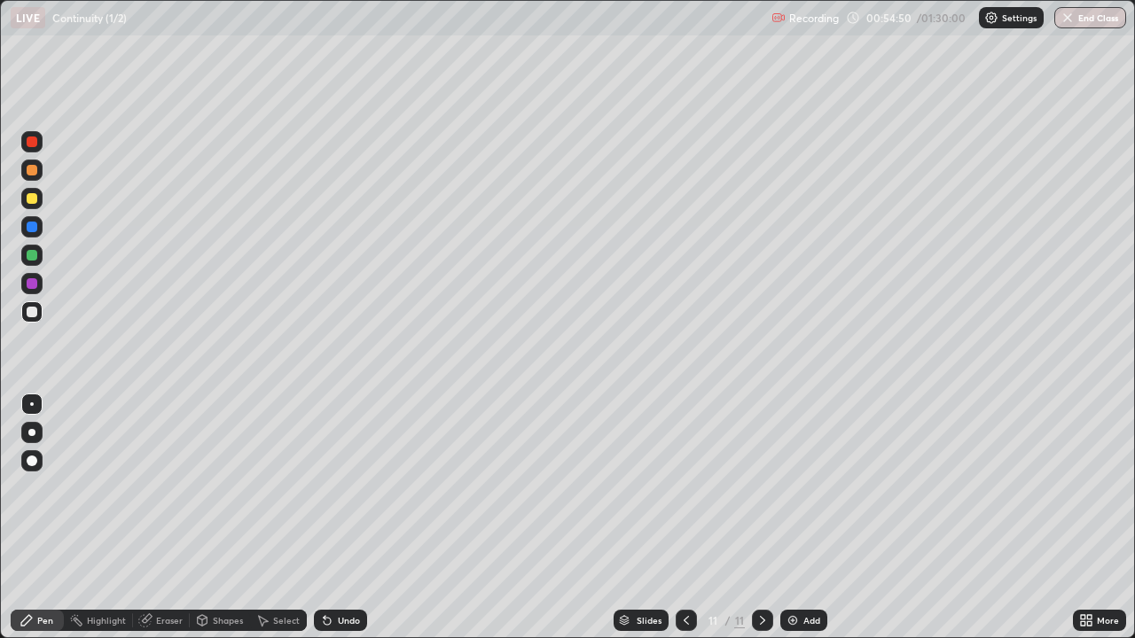
click at [789, 518] on img at bounding box center [792, 620] width 14 height 14
click at [163, 518] on div "Eraser" at bounding box center [169, 620] width 27 height 9
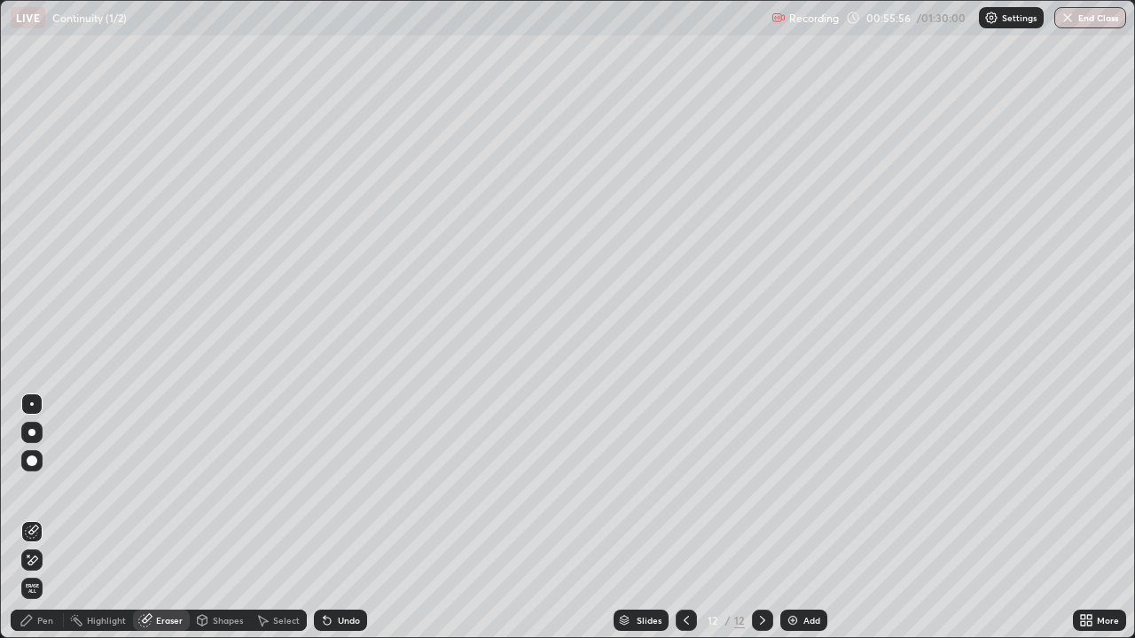
click at [44, 518] on div "Pen" at bounding box center [45, 620] width 16 height 9
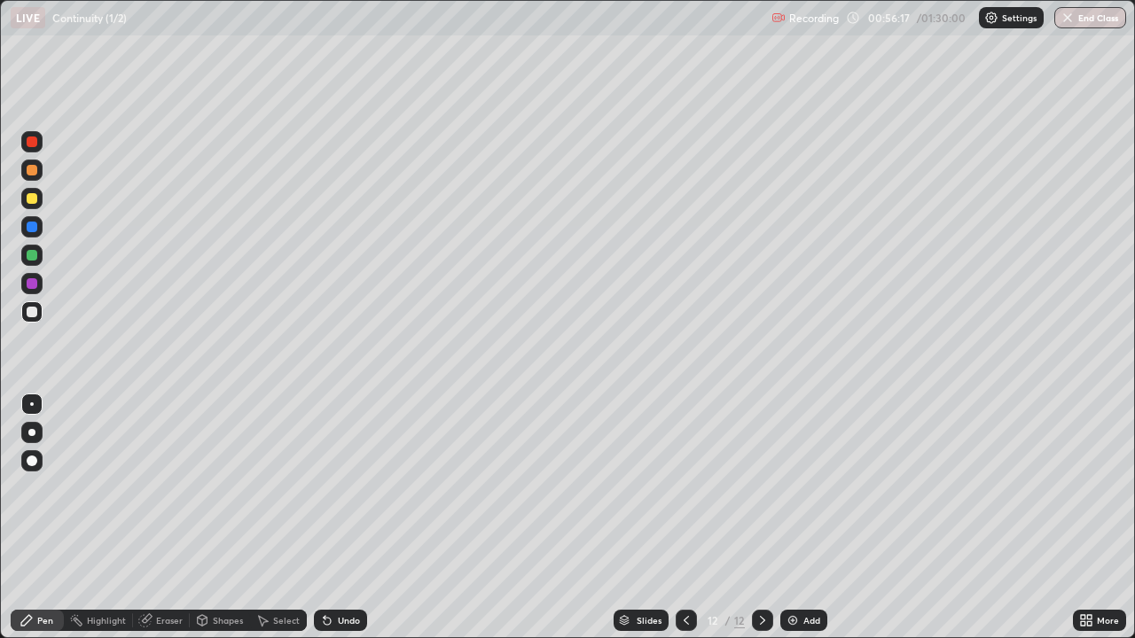
click at [31, 198] on div at bounding box center [32, 198] width 11 height 11
click at [31, 146] on div at bounding box center [32, 142] width 11 height 11
click at [799, 518] on div "Add" at bounding box center [803, 620] width 47 height 21
click at [156, 518] on div "Eraser" at bounding box center [169, 620] width 27 height 9
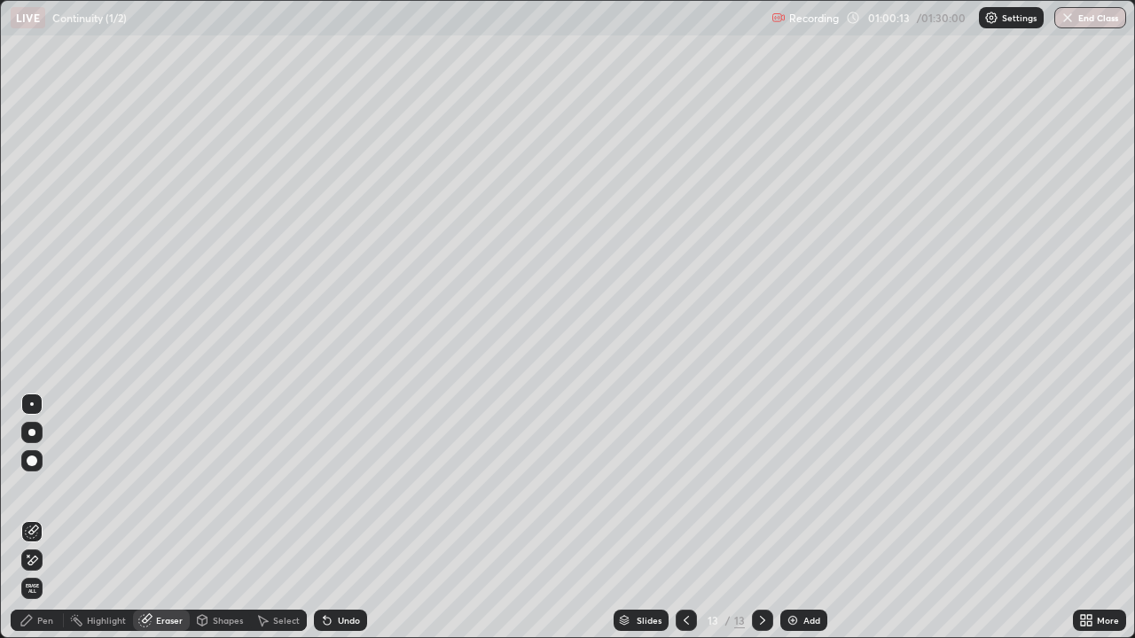
click at [51, 518] on div "Pen" at bounding box center [45, 620] width 16 height 9
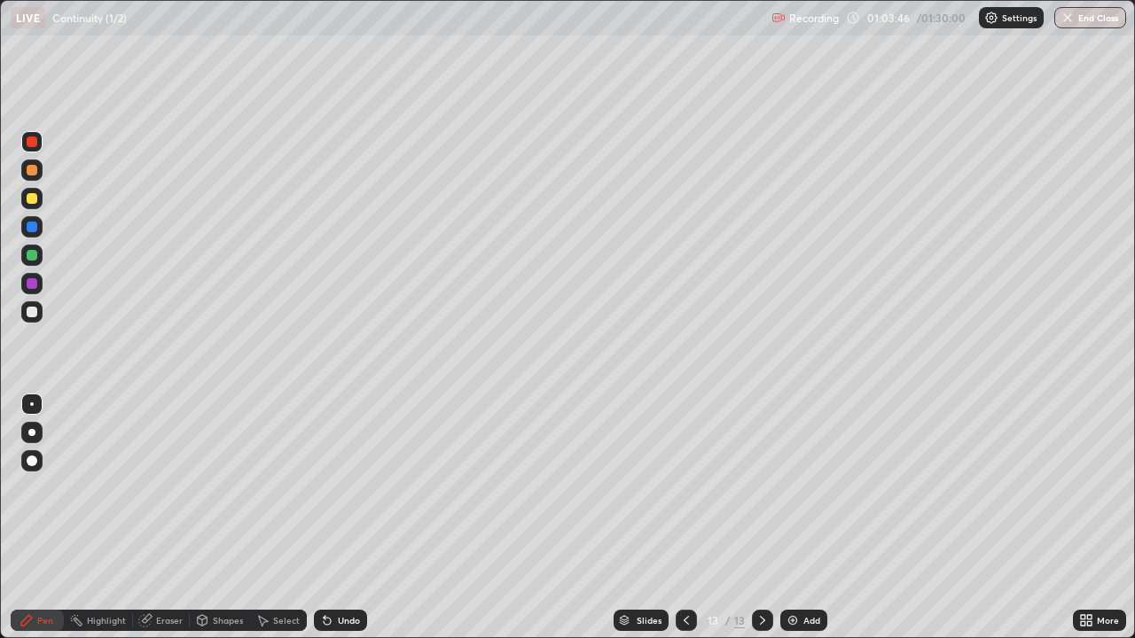
click at [794, 518] on img at bounding box center [792, 620] width 14 height 14
click at [152, 518] on div "Eraser" at bounding box center [161, 620] width 57 height 21
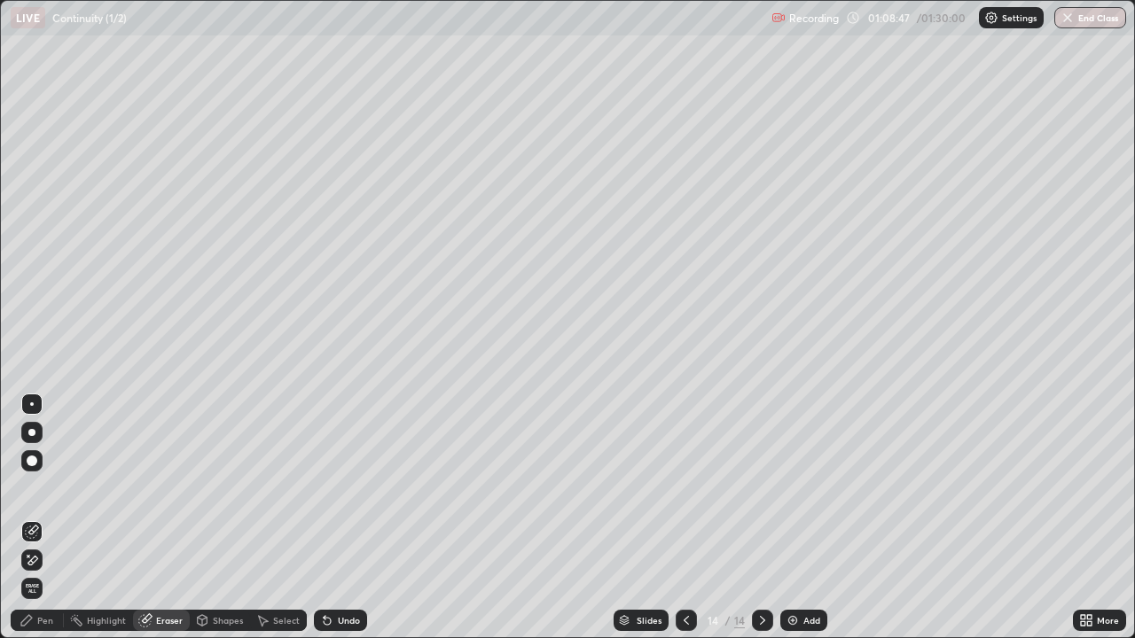
click at [46, 518] on div "Pen" at bounding box center [45, 620] width 16 height 9
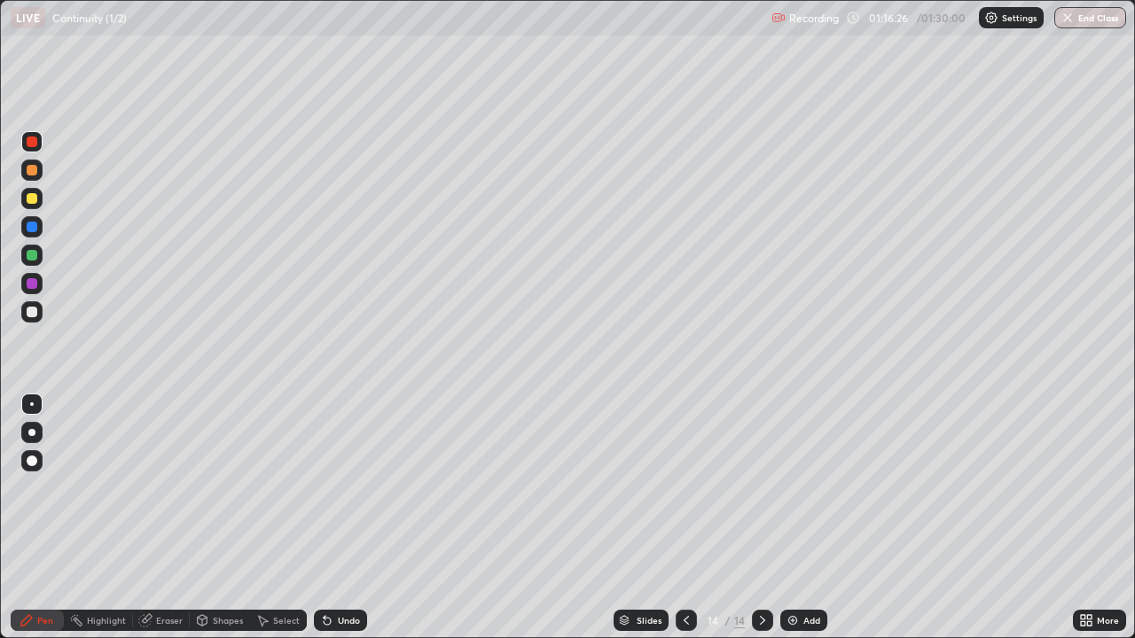
click at [1097, 22] on button "End Class" at bounding box center [1090, 17] width 72 height 21
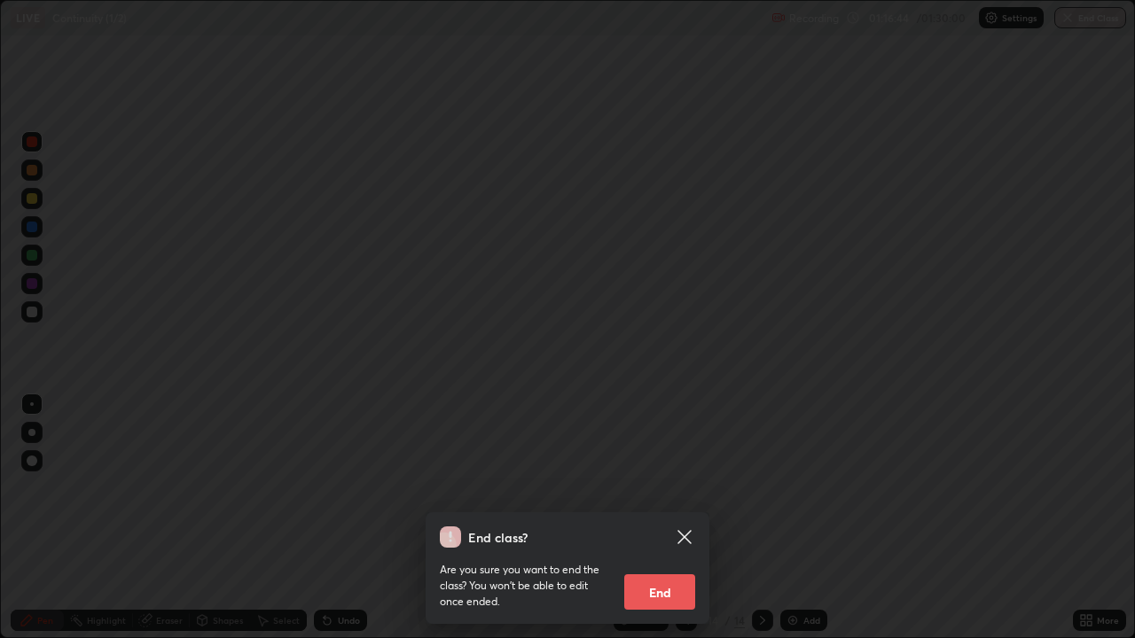
click at [660, 518] on button "End" at bounding box center [659, 591] width 71 height 35
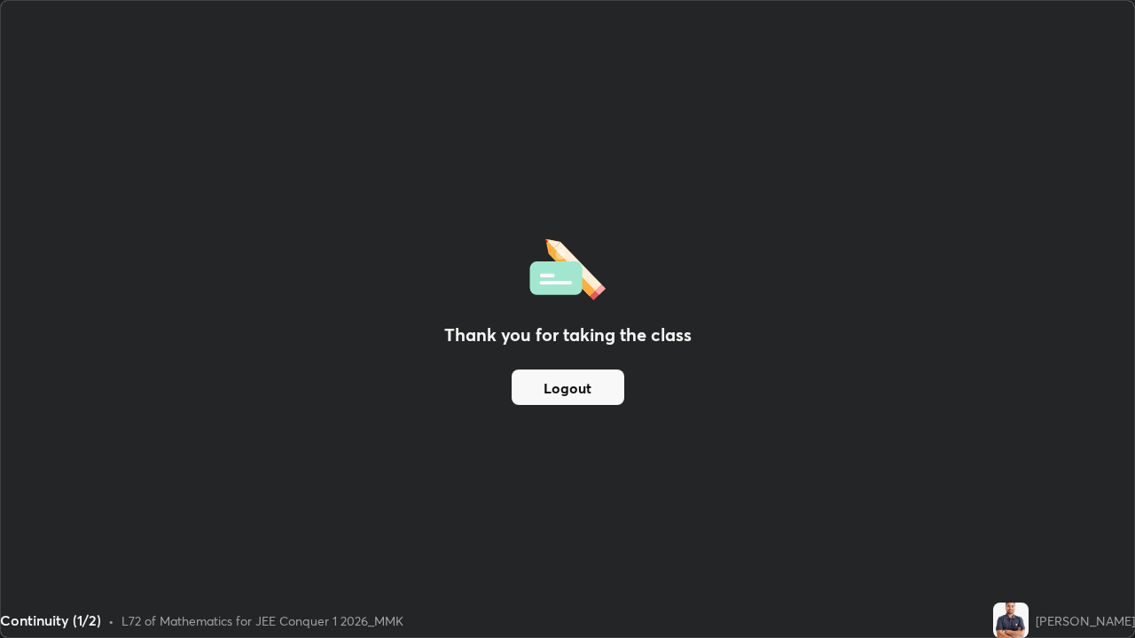
click at [577, 382] on button "Logout" at bounding box center [567, 387] width 113 height 35
